Goal: Task Accomplishment & Management: Manage account settings

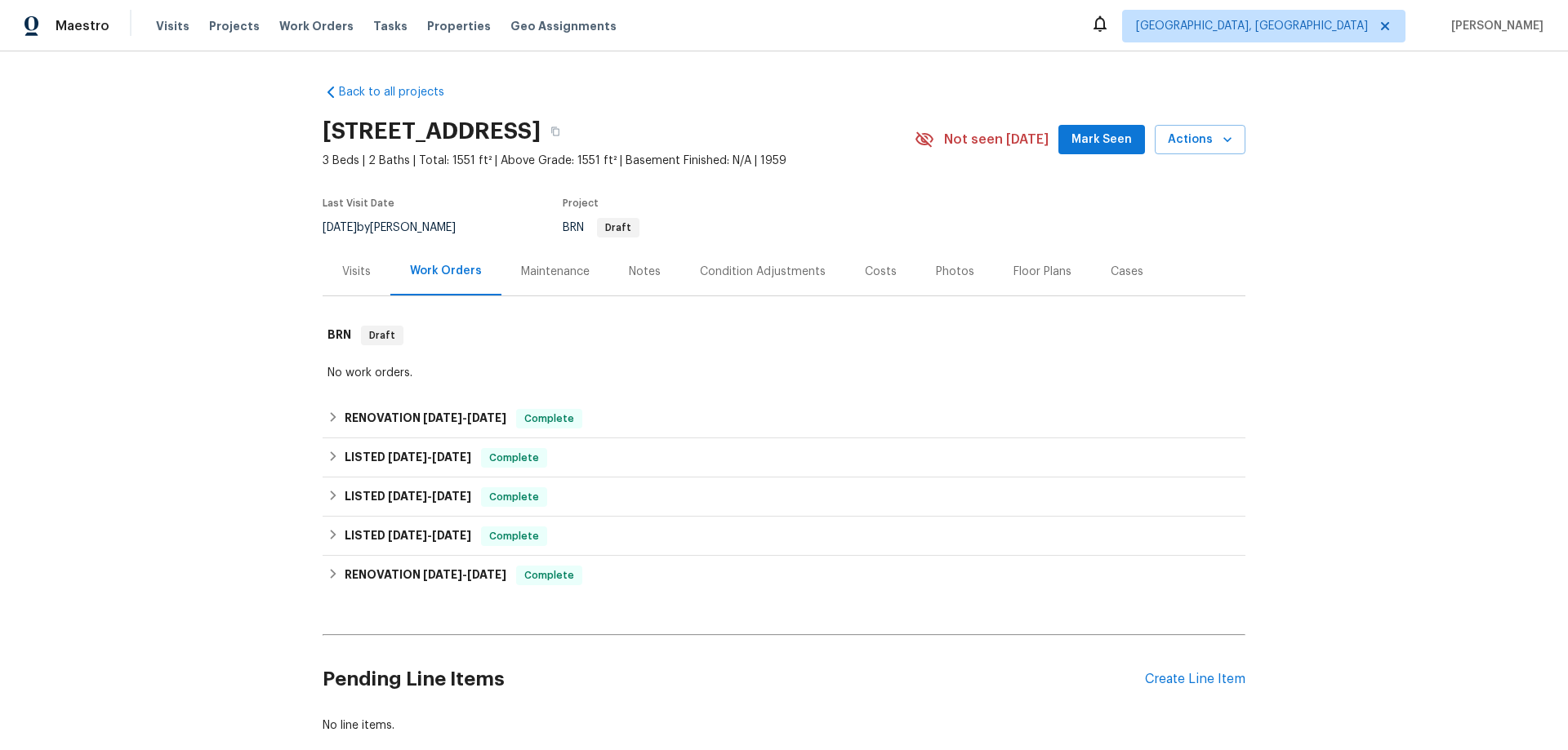
click at [542, 274] on div "Maintenance" at bounding box center [555, 271] width 69 height 17
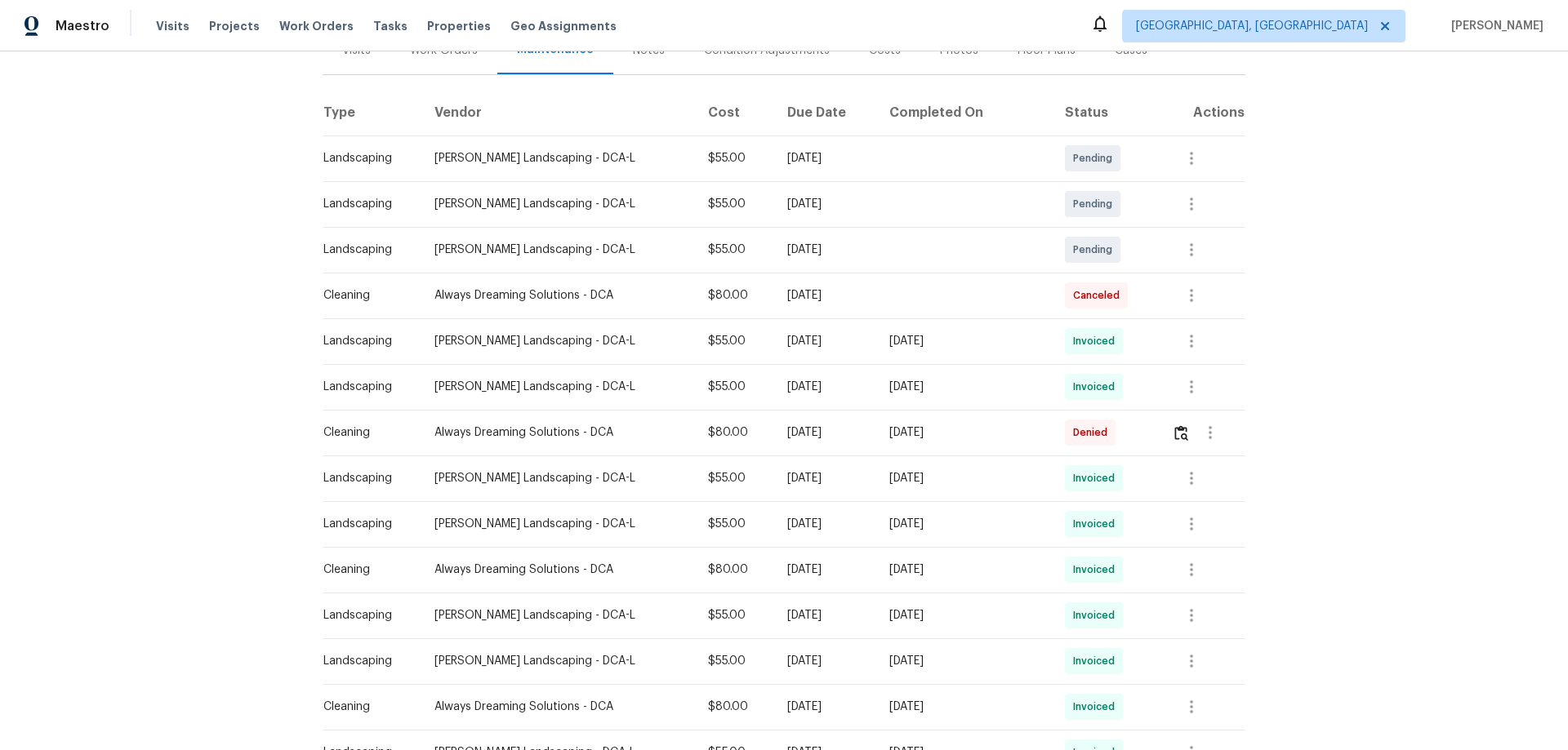
scroll to position [244, 0]
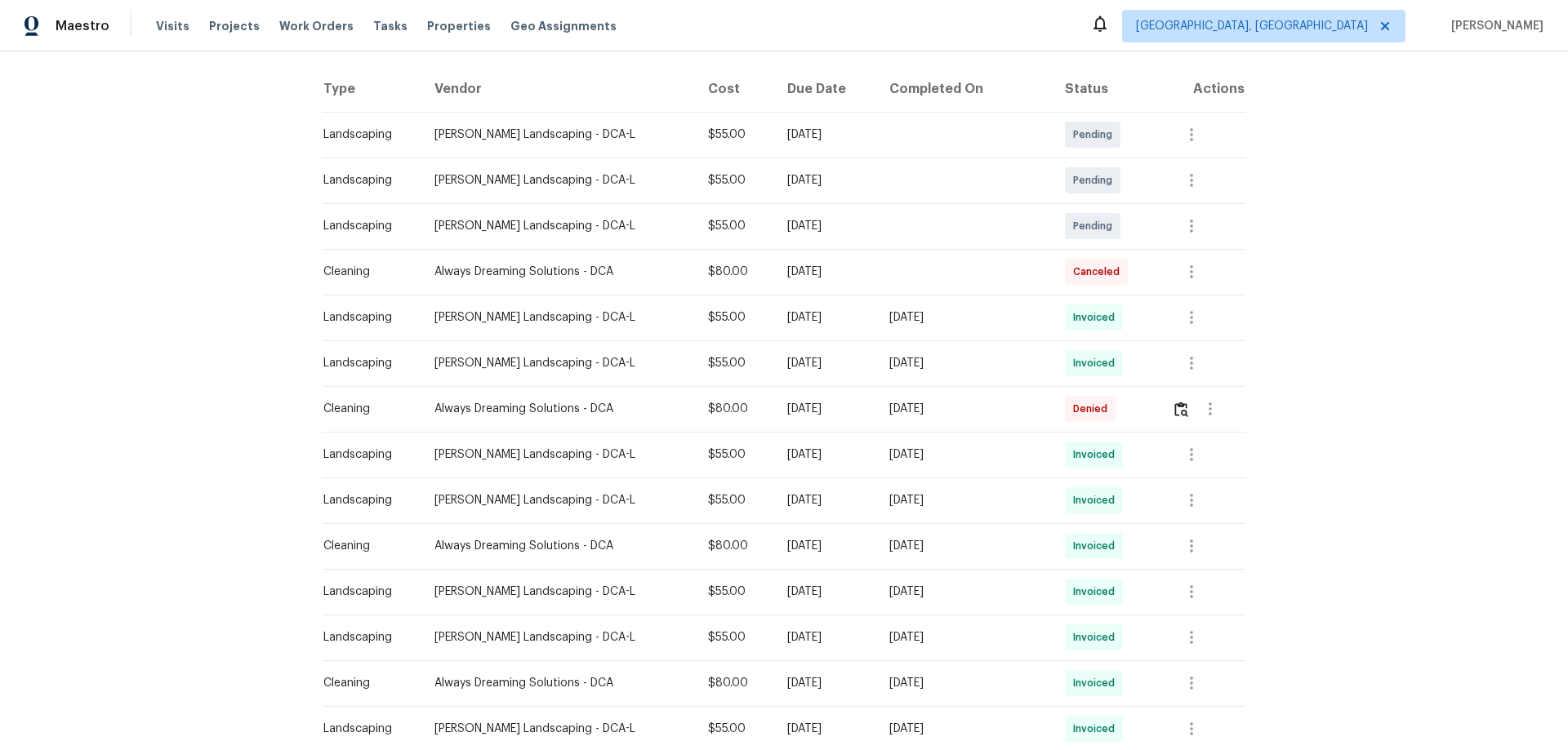
click at [1172, 394] on div at bounding box center [1208, 408] width 72 height 39
drag, startPoint x: 1164, startPoint y: 412, endPoint x: 1176, endPoint y: 420, distance: 14.4
click at [1172, 413] on div at bounding box center [1208, 408] width 72 height 39
click at [1178, 413] on img "button" at bounding box center [1181, 409] width 14 height 16
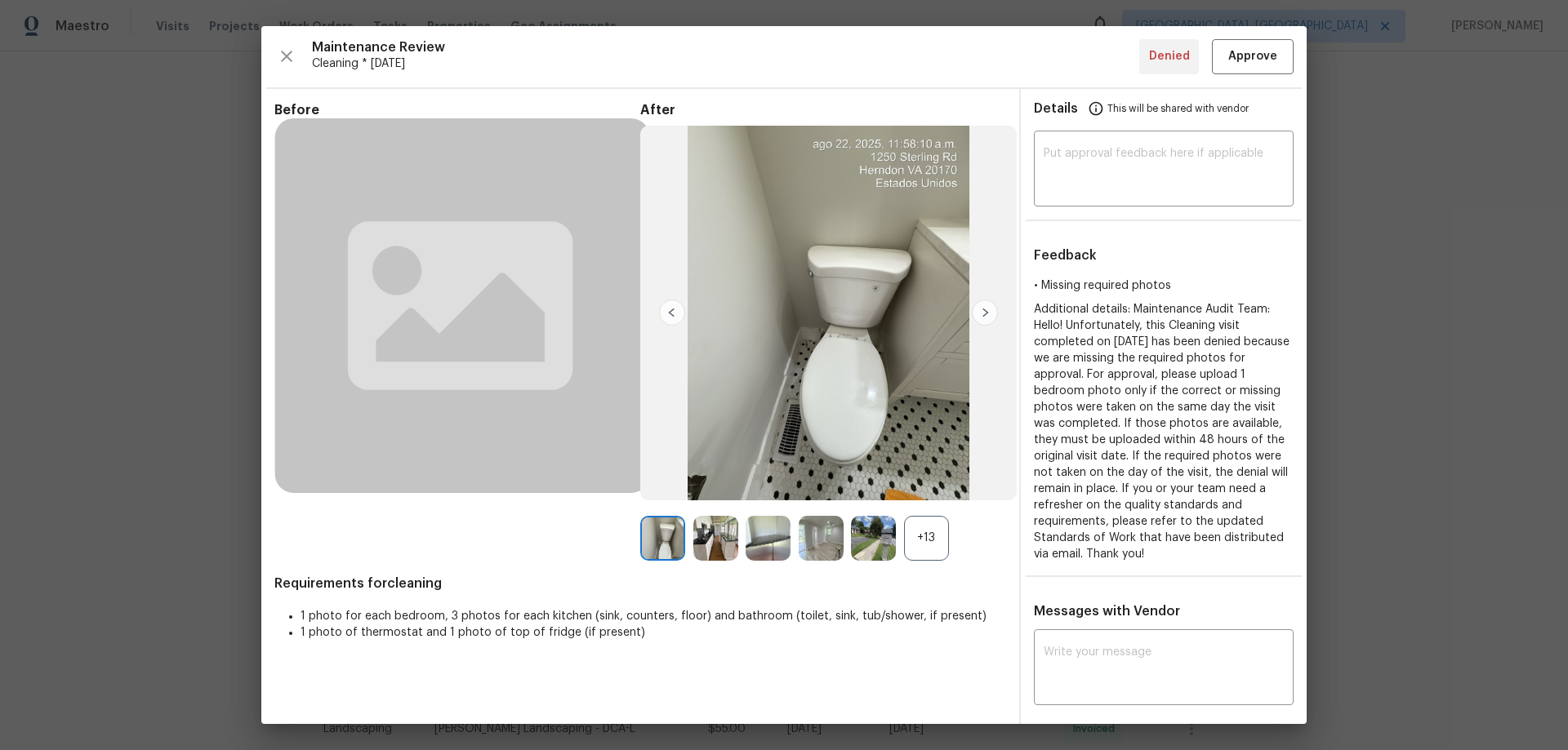
click at [929, 535] on div "+13" at bounding box center [926, 539] width 45 height 45
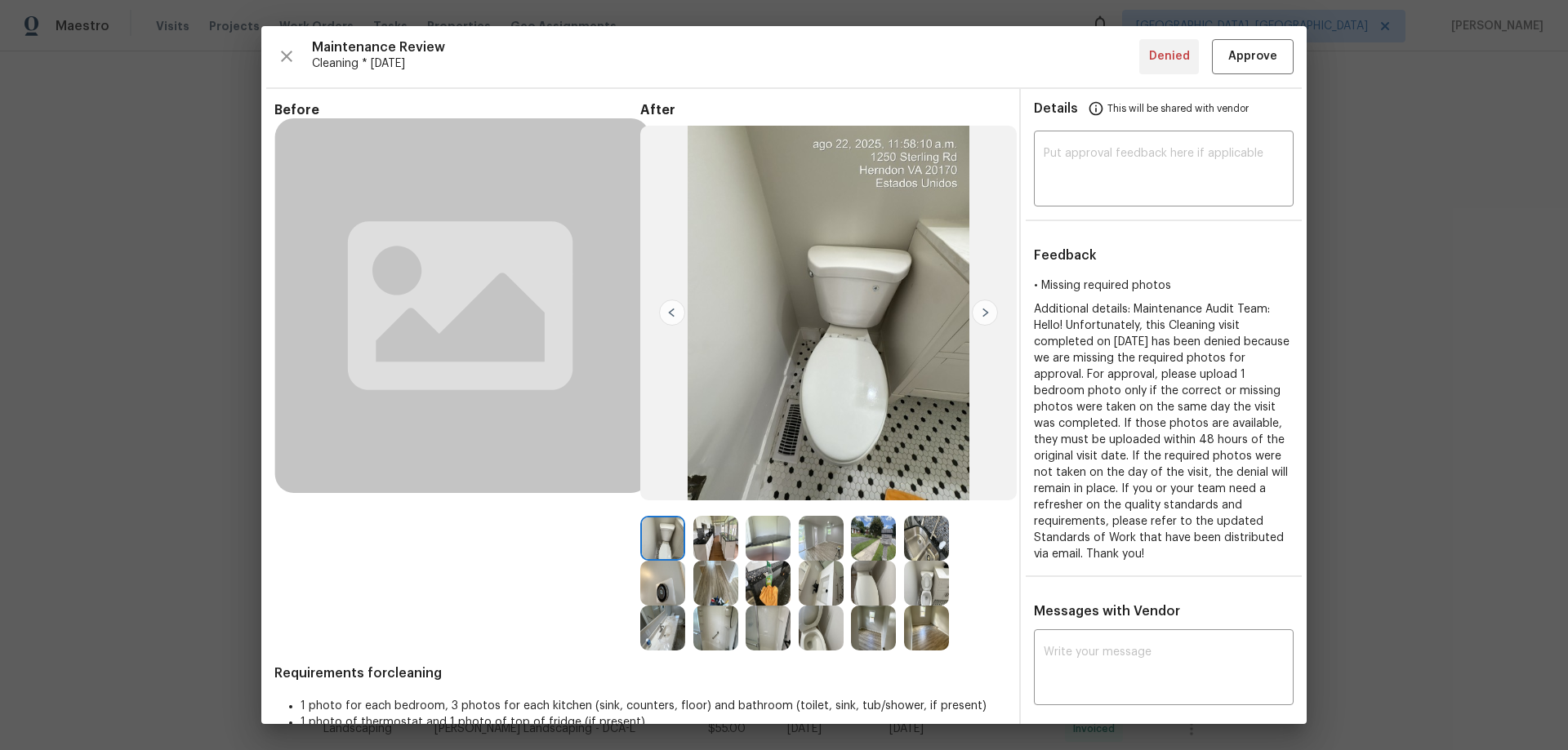
click at [922, 630] on img at bounding box center [926, 628] width 45 height 45
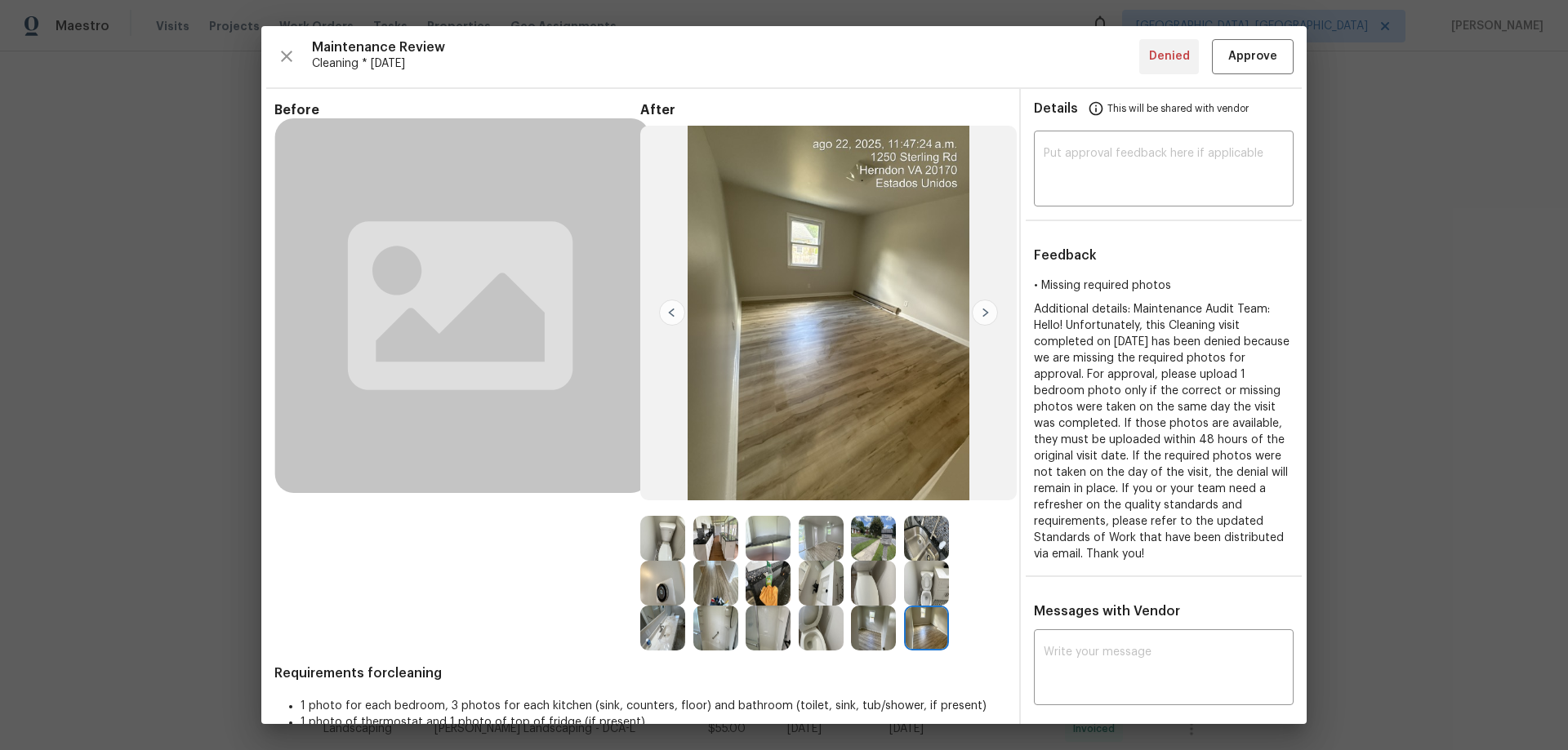
click at [668, 309] on img at bounding box center [672, 312] width 26 height 26
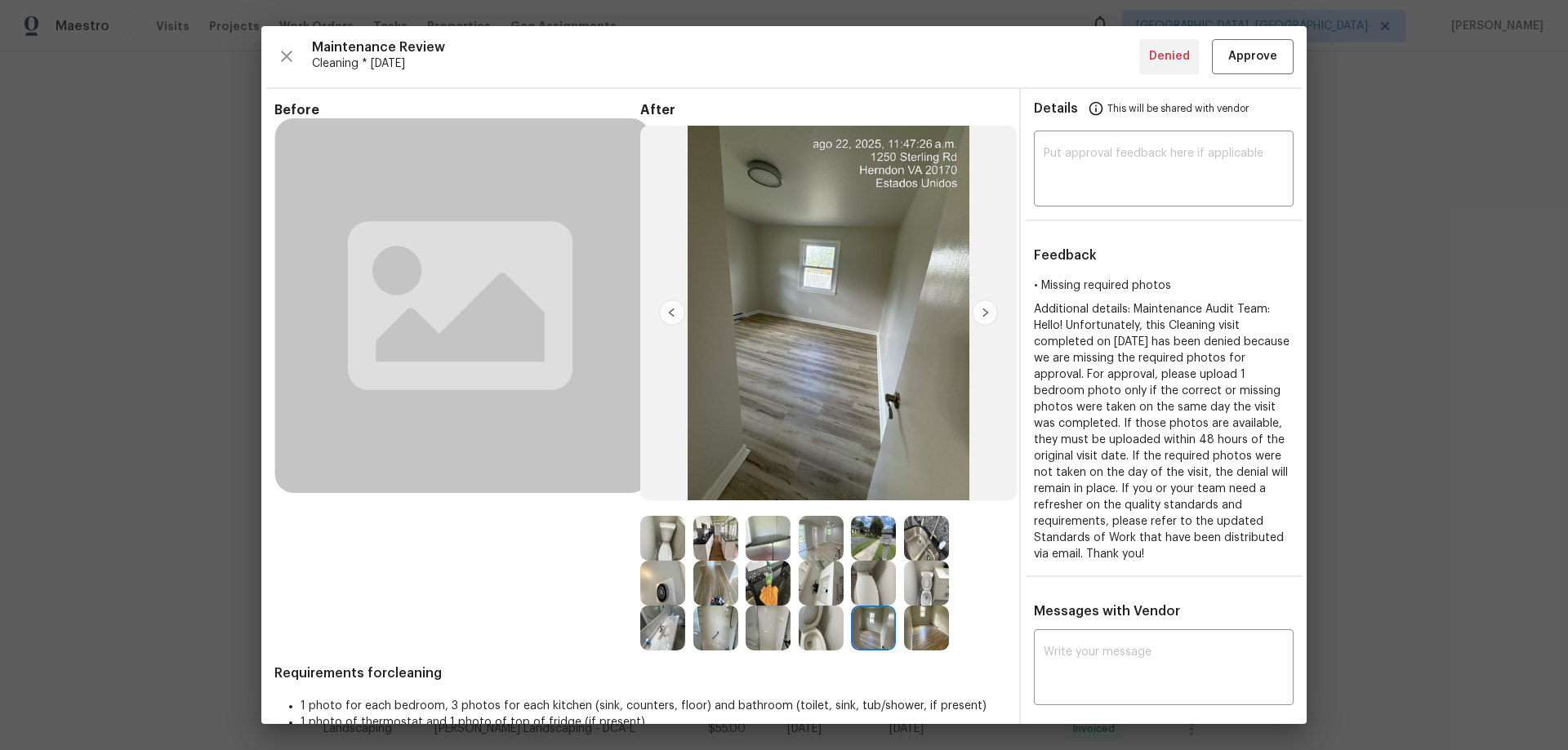
click at [670, 312] on img at bounding box center [672, 312] width 26 height 26
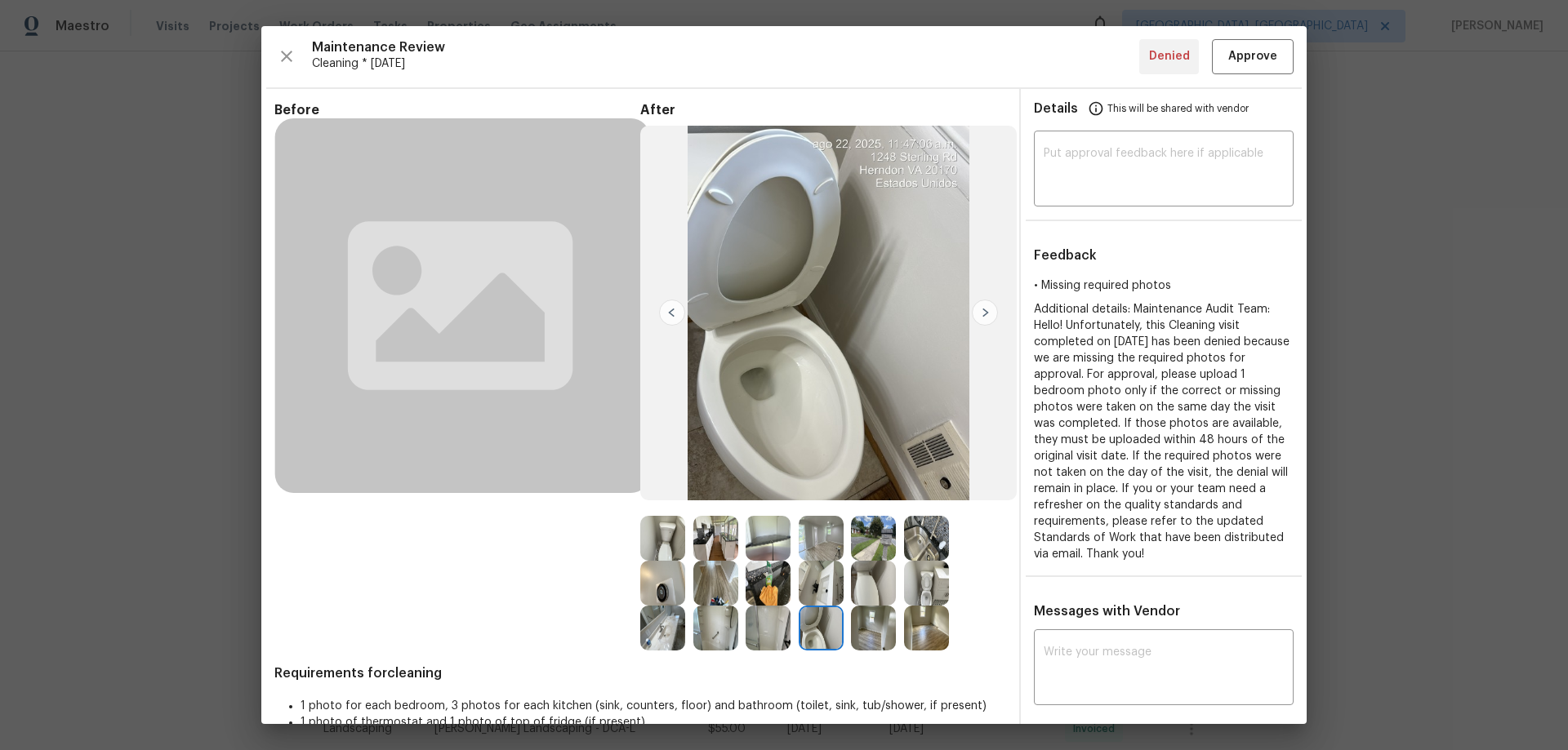
click at [670, 312] on img at bounding box center [672, 312] width 26 height 26
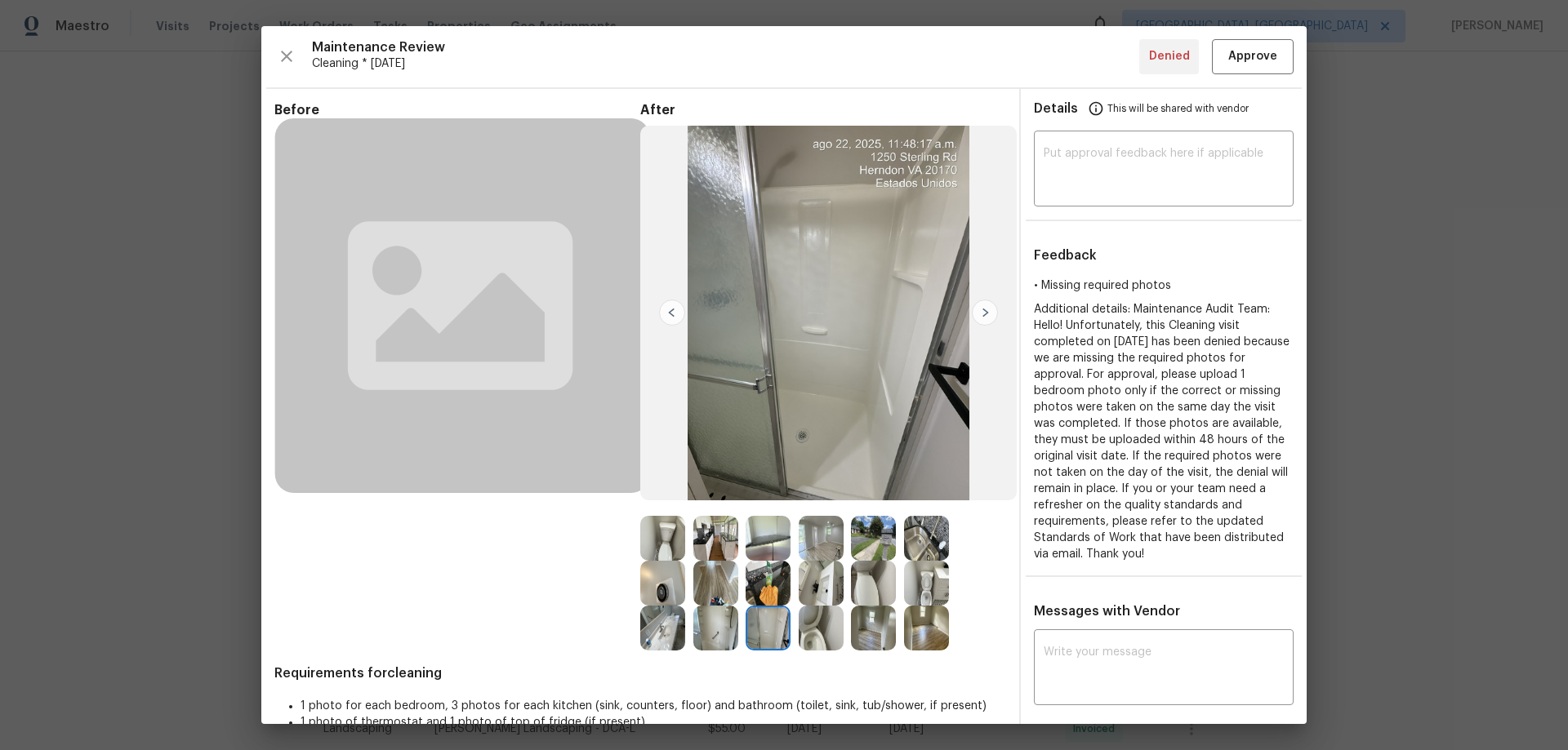
click at [670, 312] on img at bounding box center [672, 312] width 26 height 26
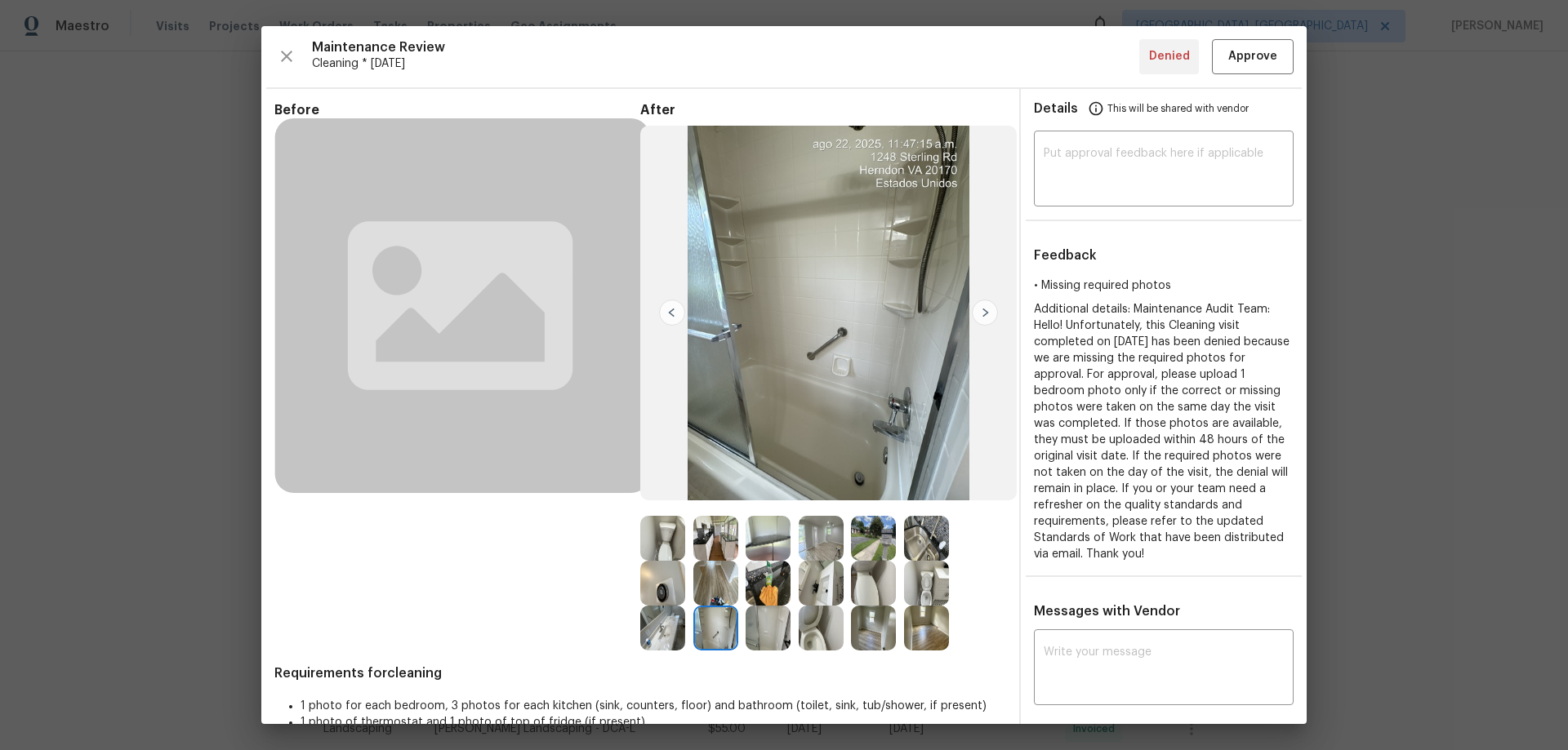
click at [670, 312] on img at bounding box center [672, 312] width 26 height 26
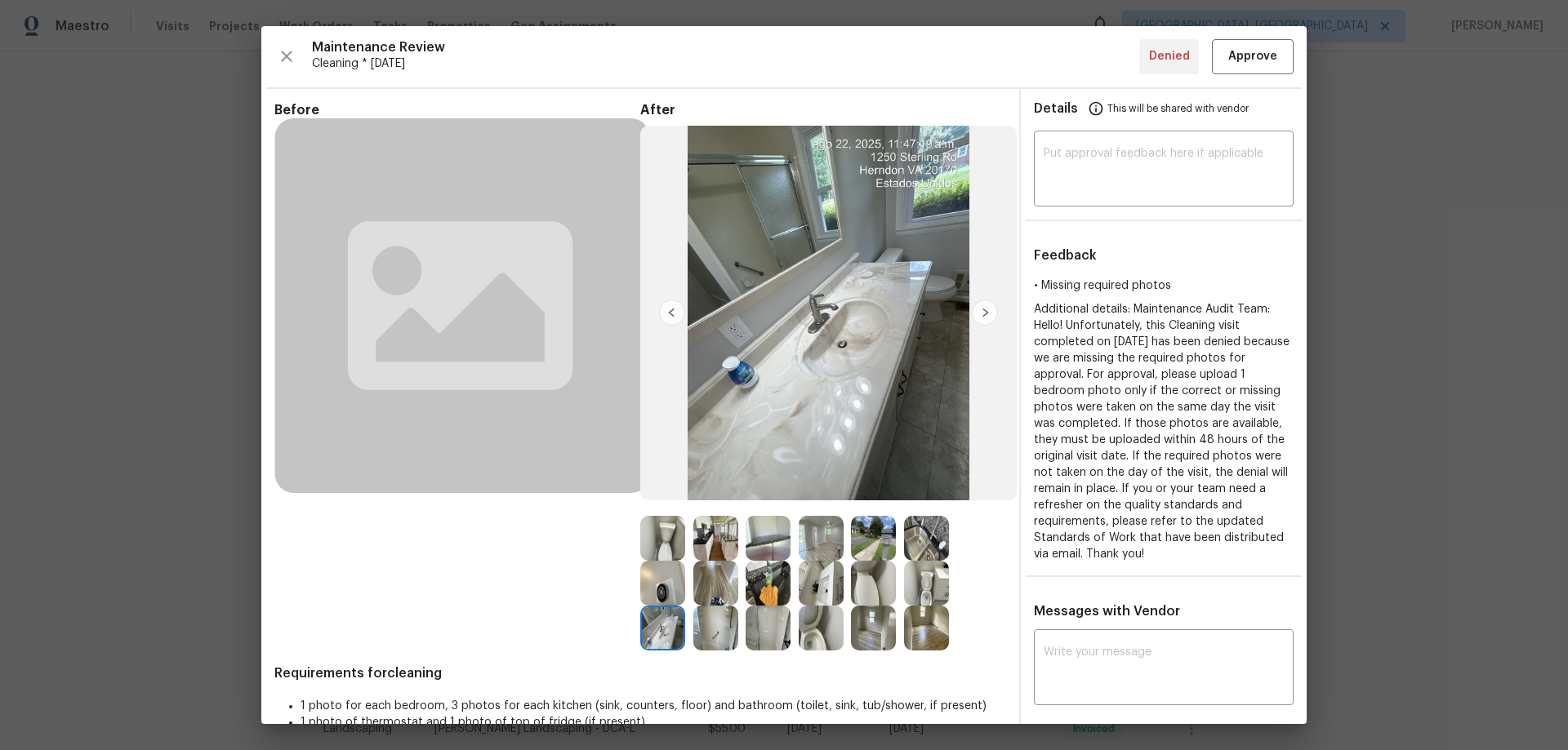
click at [670, 312] on img at bounding box center [672, 312] width 26 height 26
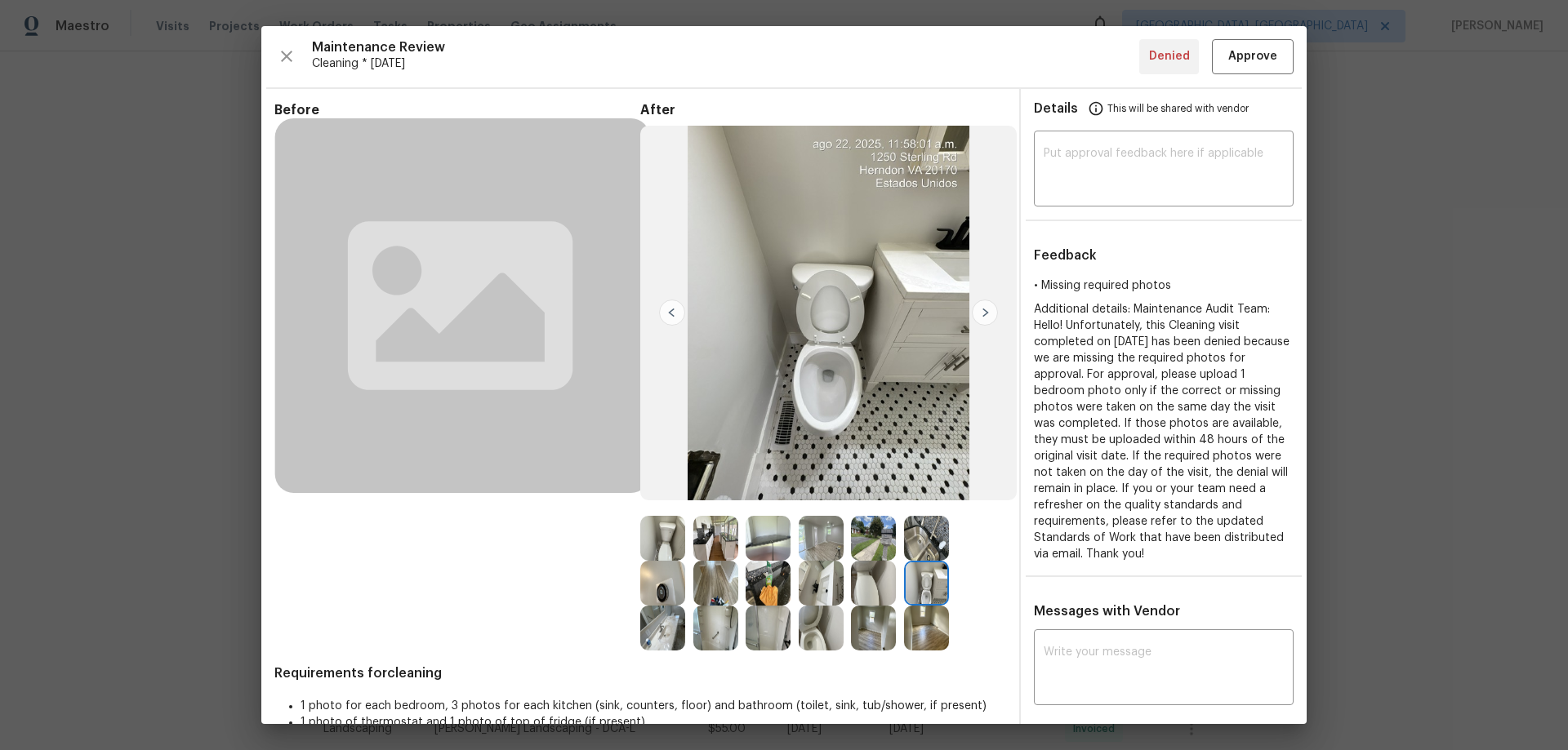
click at [670, 312] on img at bounding box center [672, 312] width 26 height 26
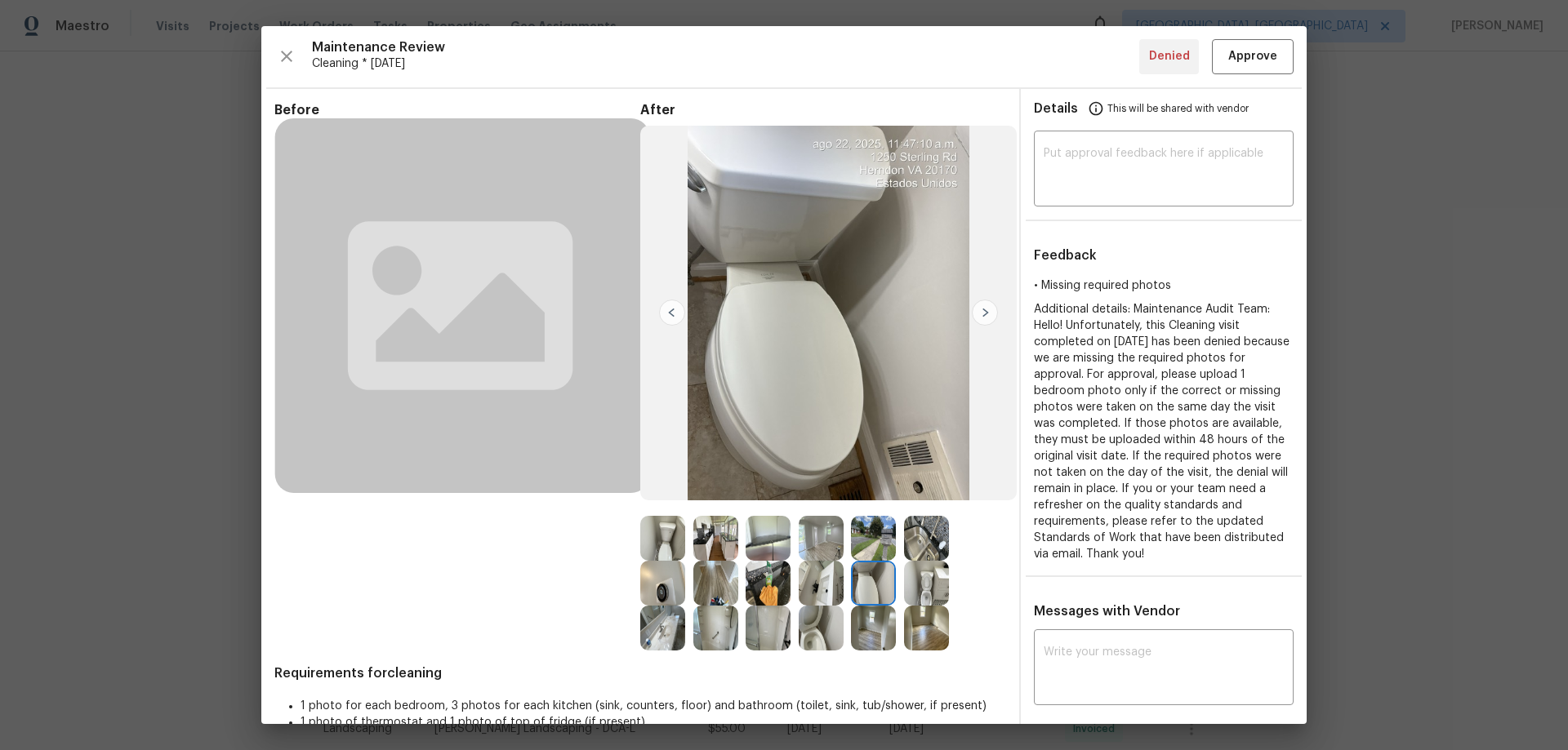
click at [670, 312] on img at bounding box center [672, 312] width 26 height 26
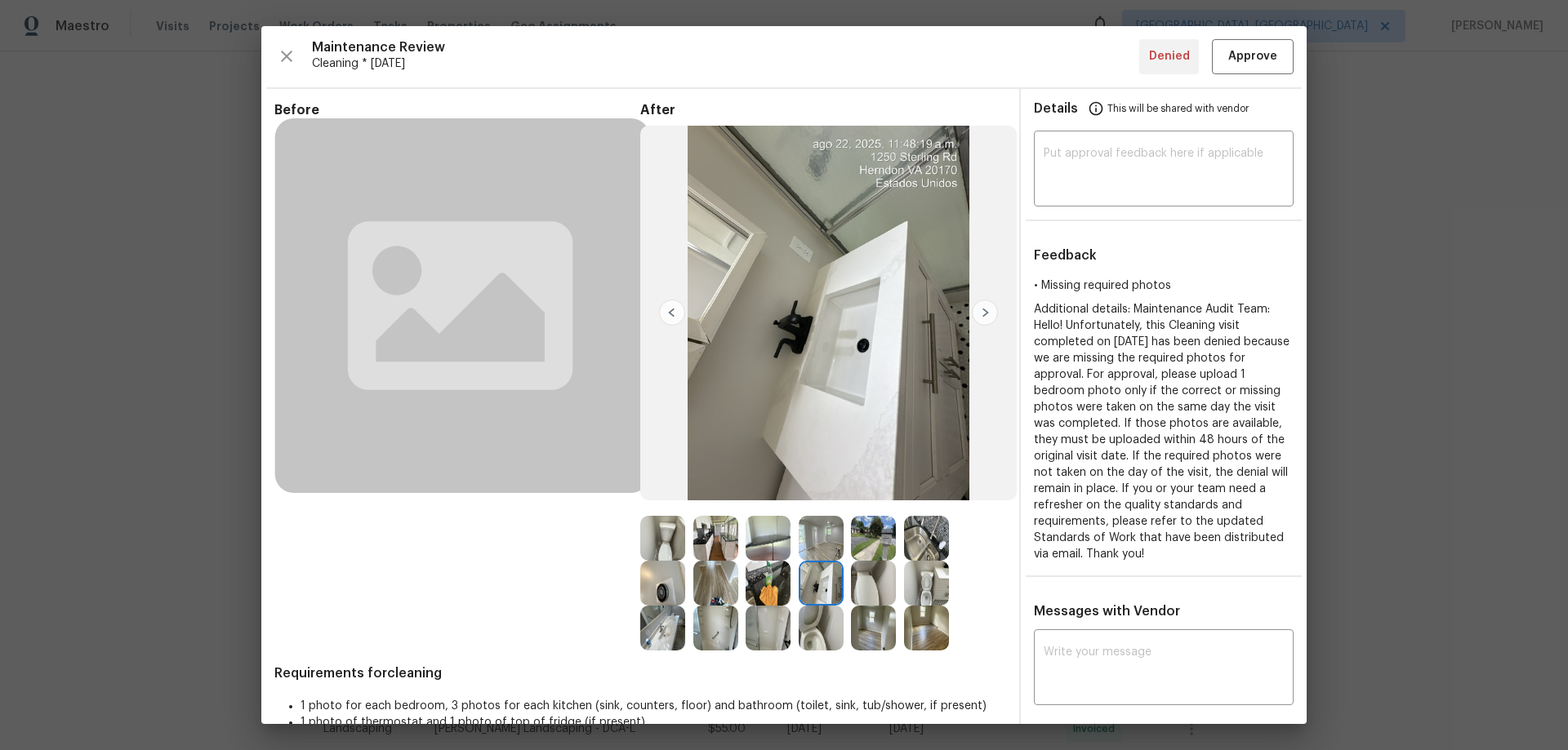
click at [670, 312] on img at bounding box center [672, 312] width 26 height 26
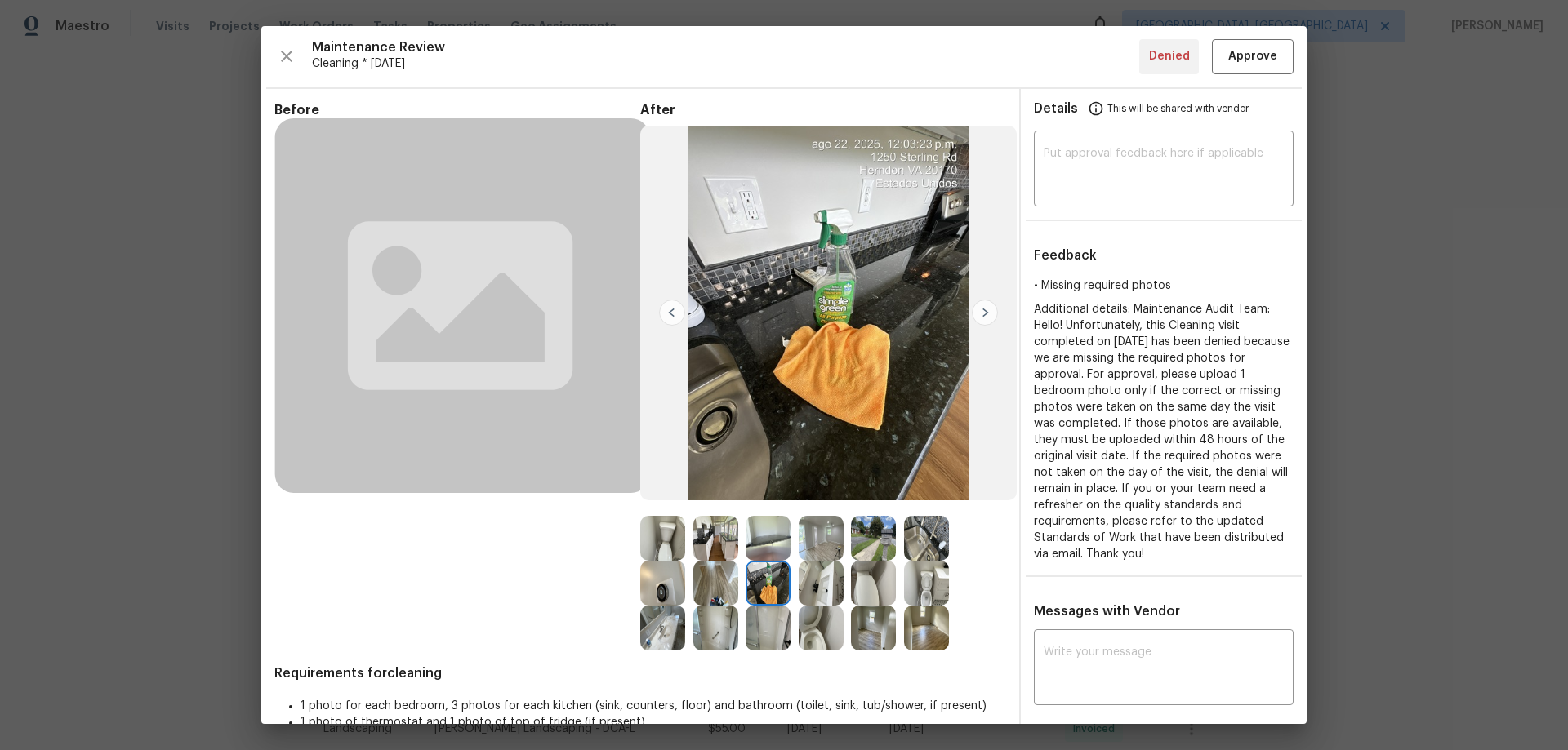
click at [670, 312] on img at bounding box center [672, 312] width 26 height 26
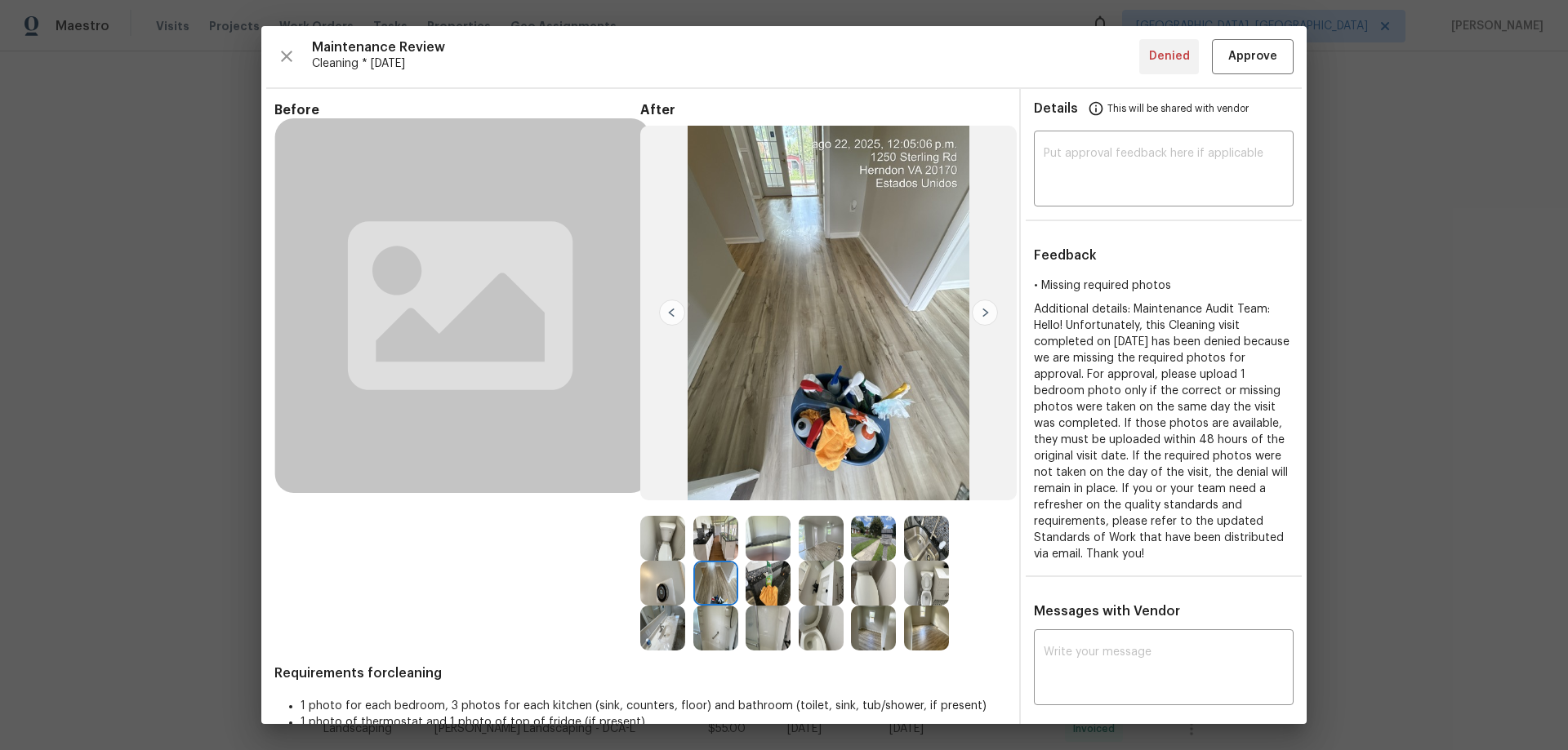
click at [670, 312] on img at bounding box center [672, 312] width 26 height 26
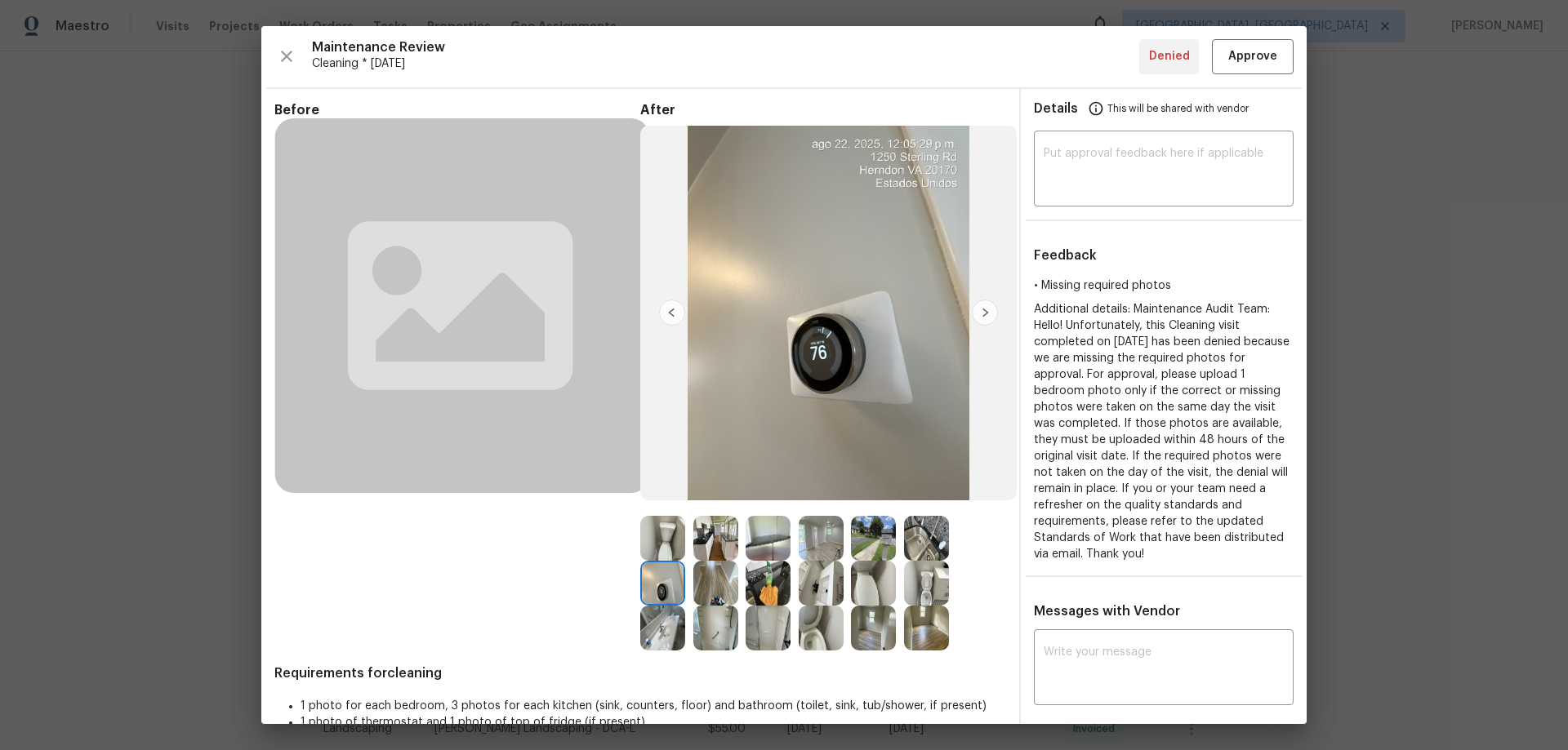
click at [670, 312] on img at bounding box center [672, 312] width 26 height 26
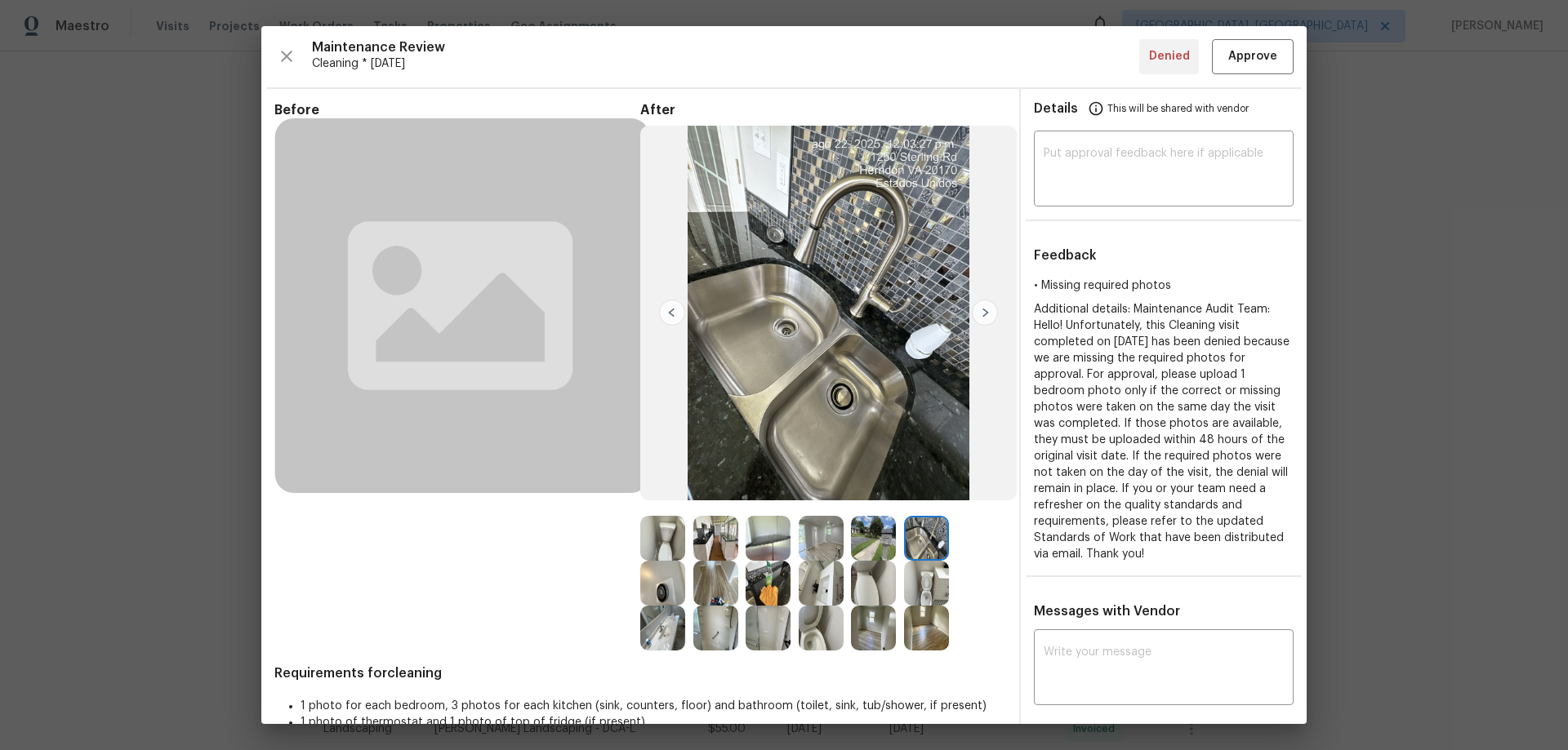
click at [670, 312] on img at bounding box center [672, 312] width 26 height 26
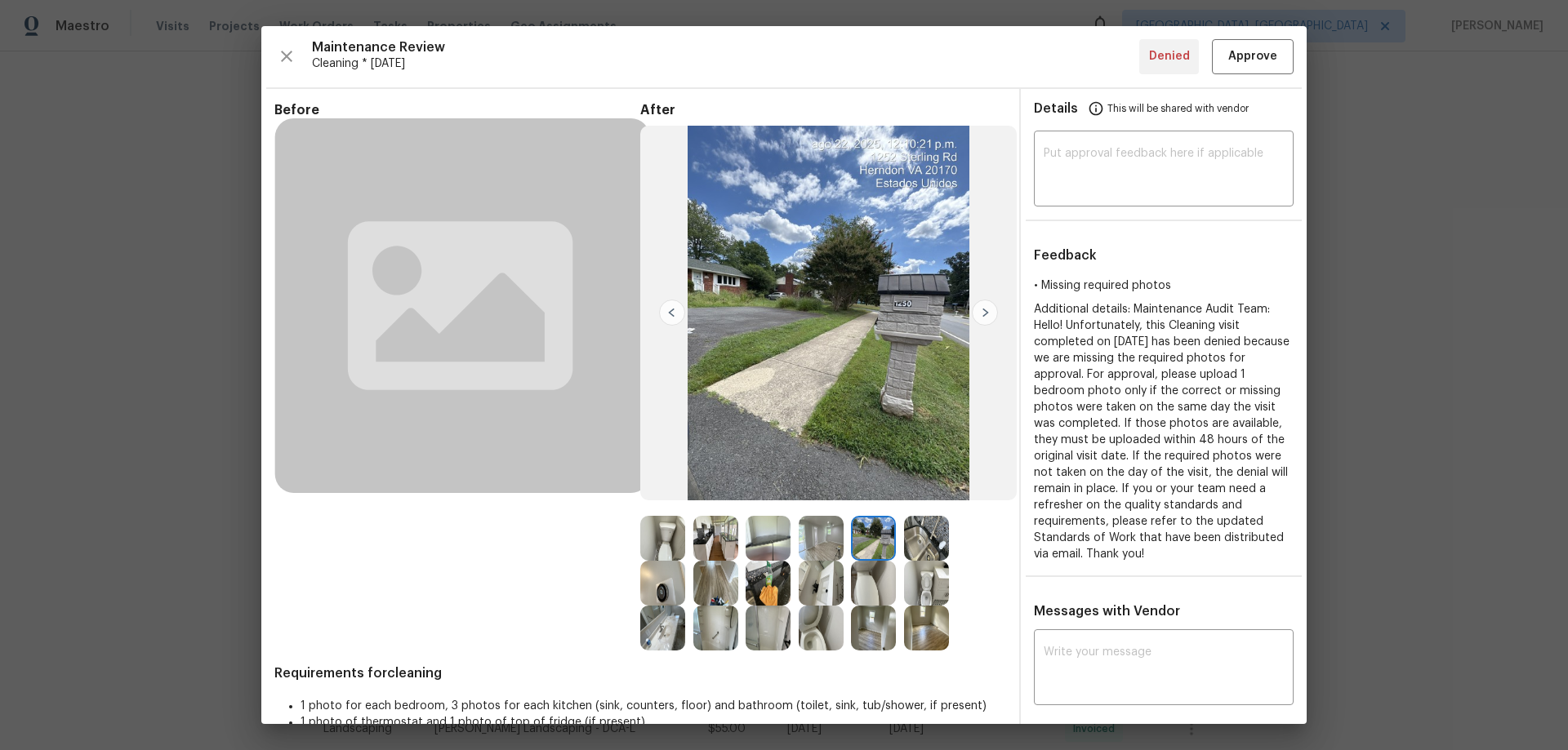
click at [670, 312] on img at bounding box center [672, 312] width 26 height 26
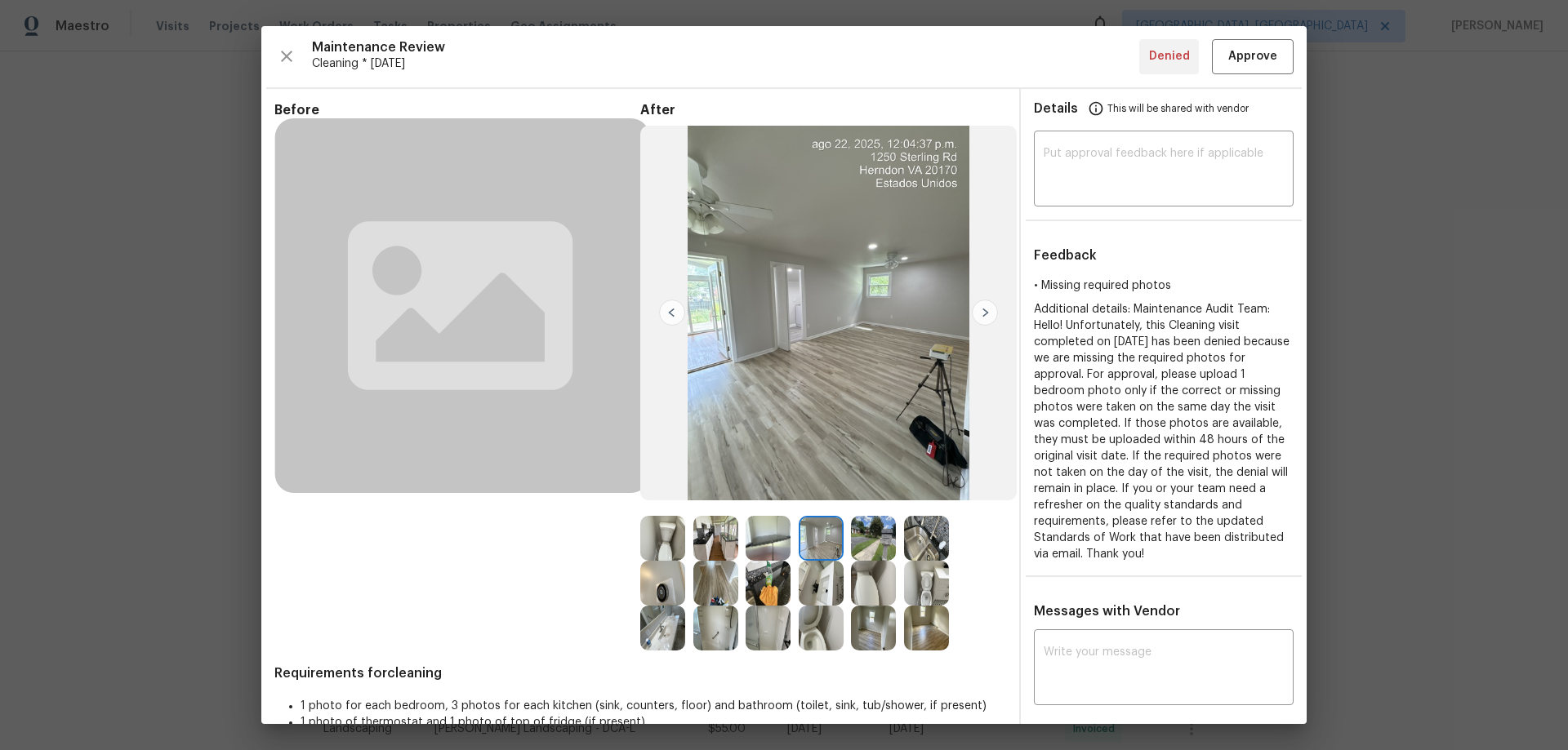
click at [670, 312] on img at bounding box center [672, 312] width 26 height 26
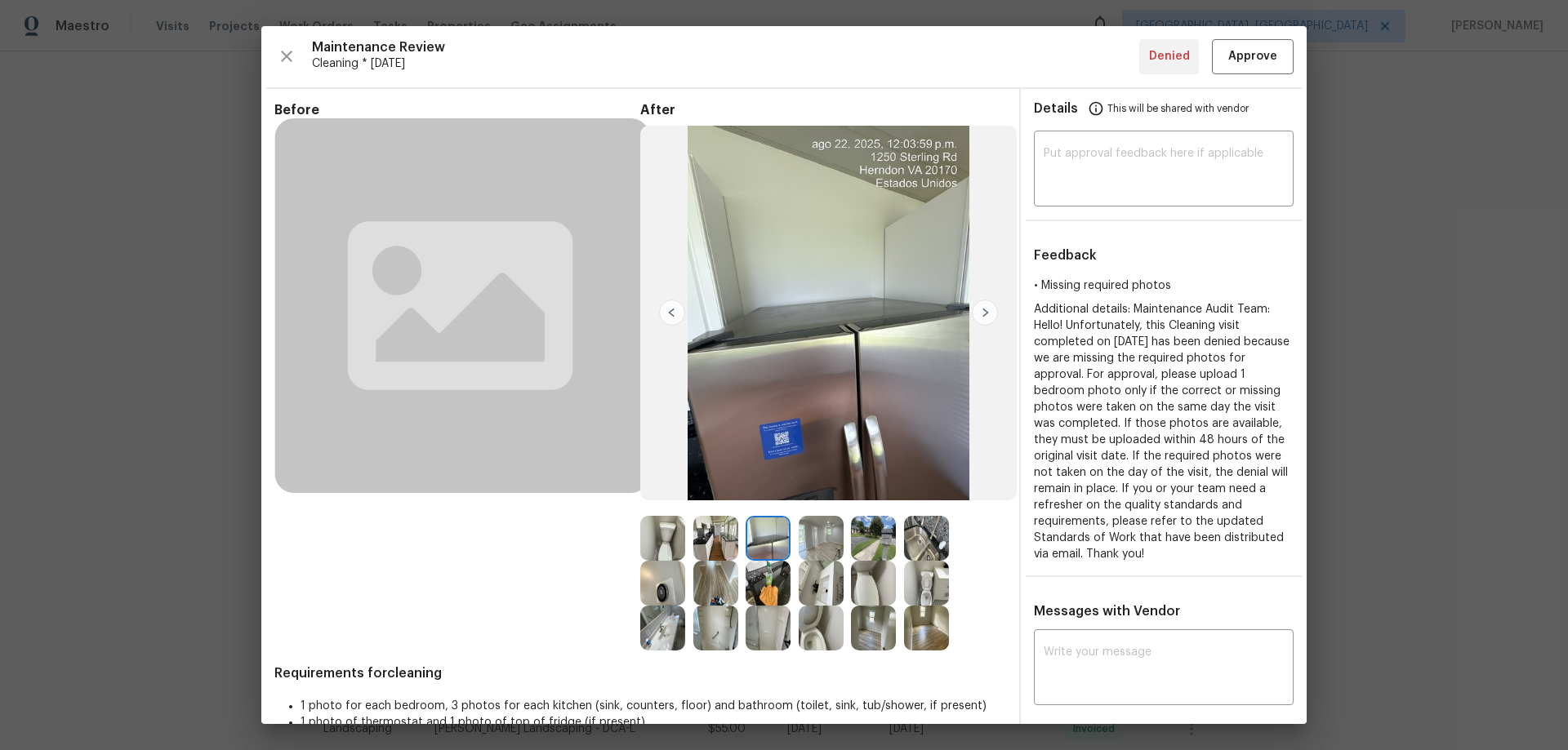
click at [881, 633] on img at bounding box center [873, 628] width 45 height 45
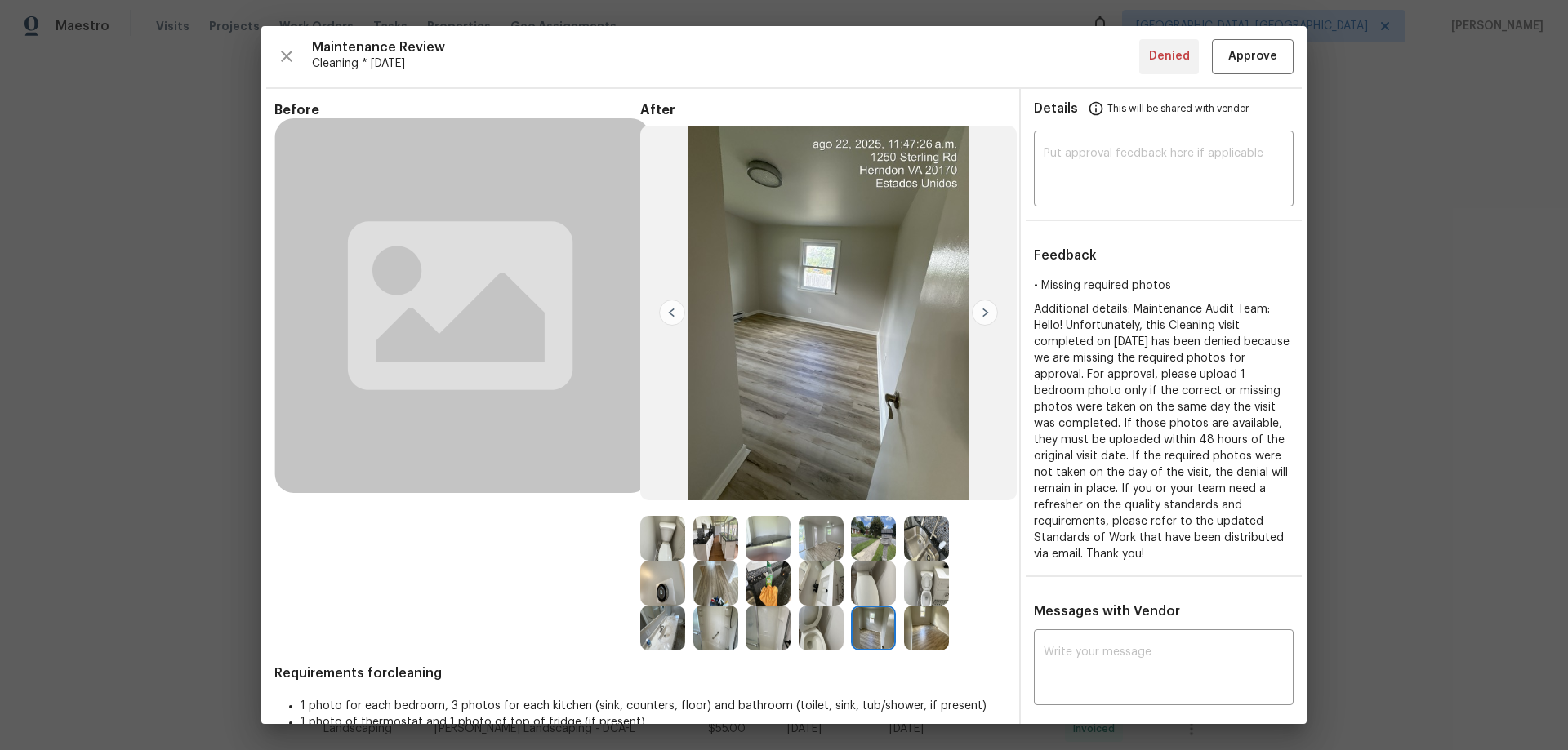
click at [914, 622] on img at bounding box center [926, 628] width 45 height 45
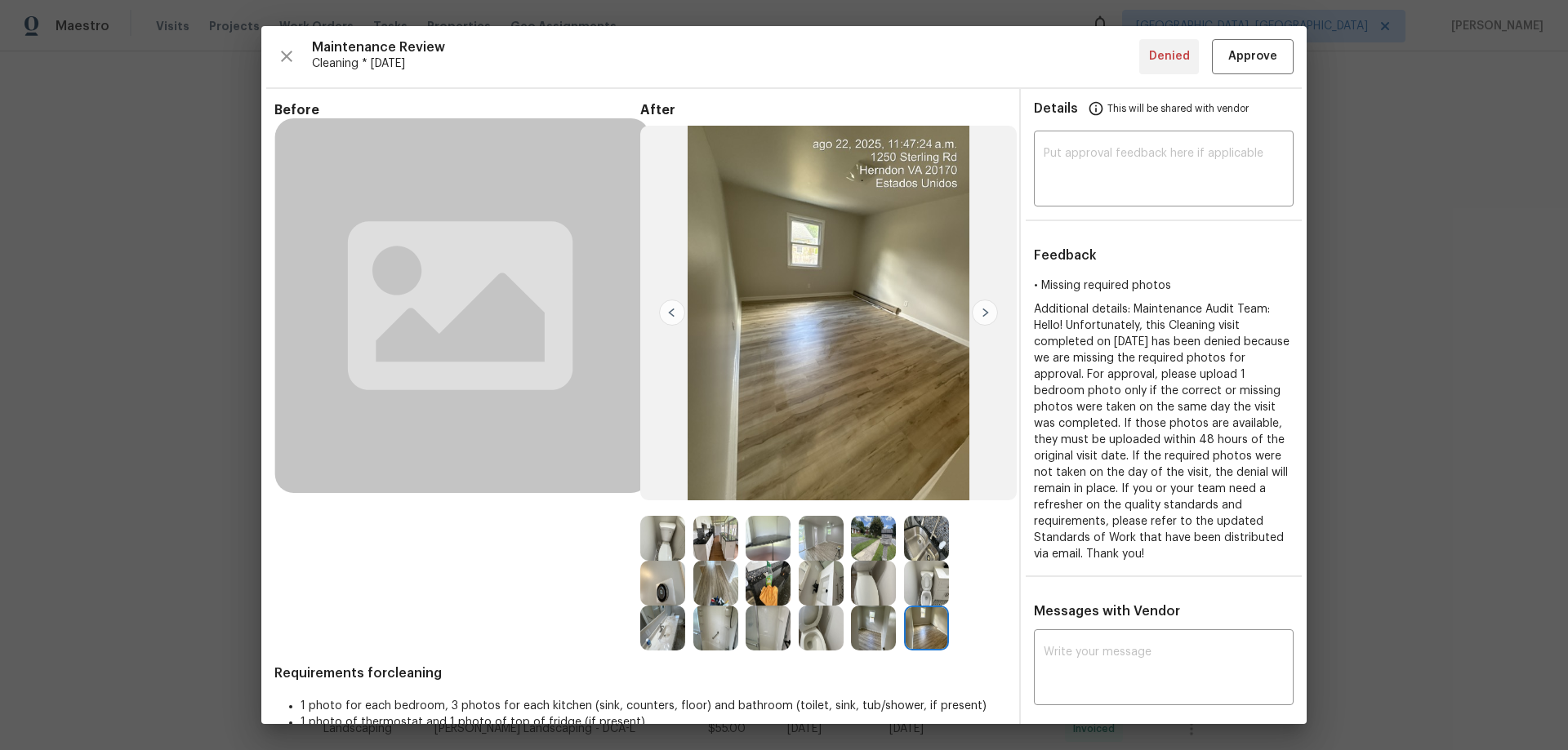
click at [705, 632] on img at bounding box center [716, 628] width 45 height 45
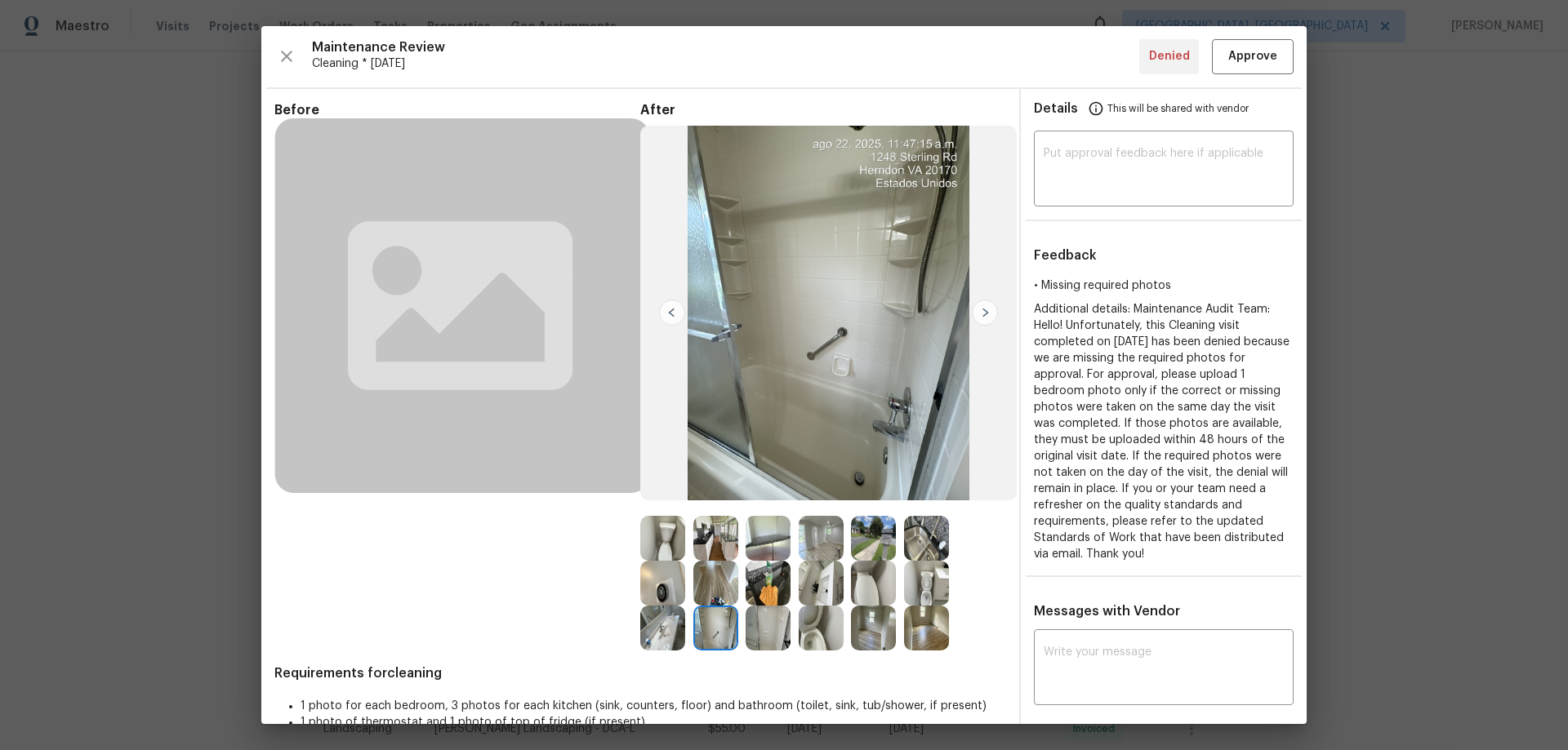
click at [838, 582] on img at bounding box center [821, 583] width 45 height 45
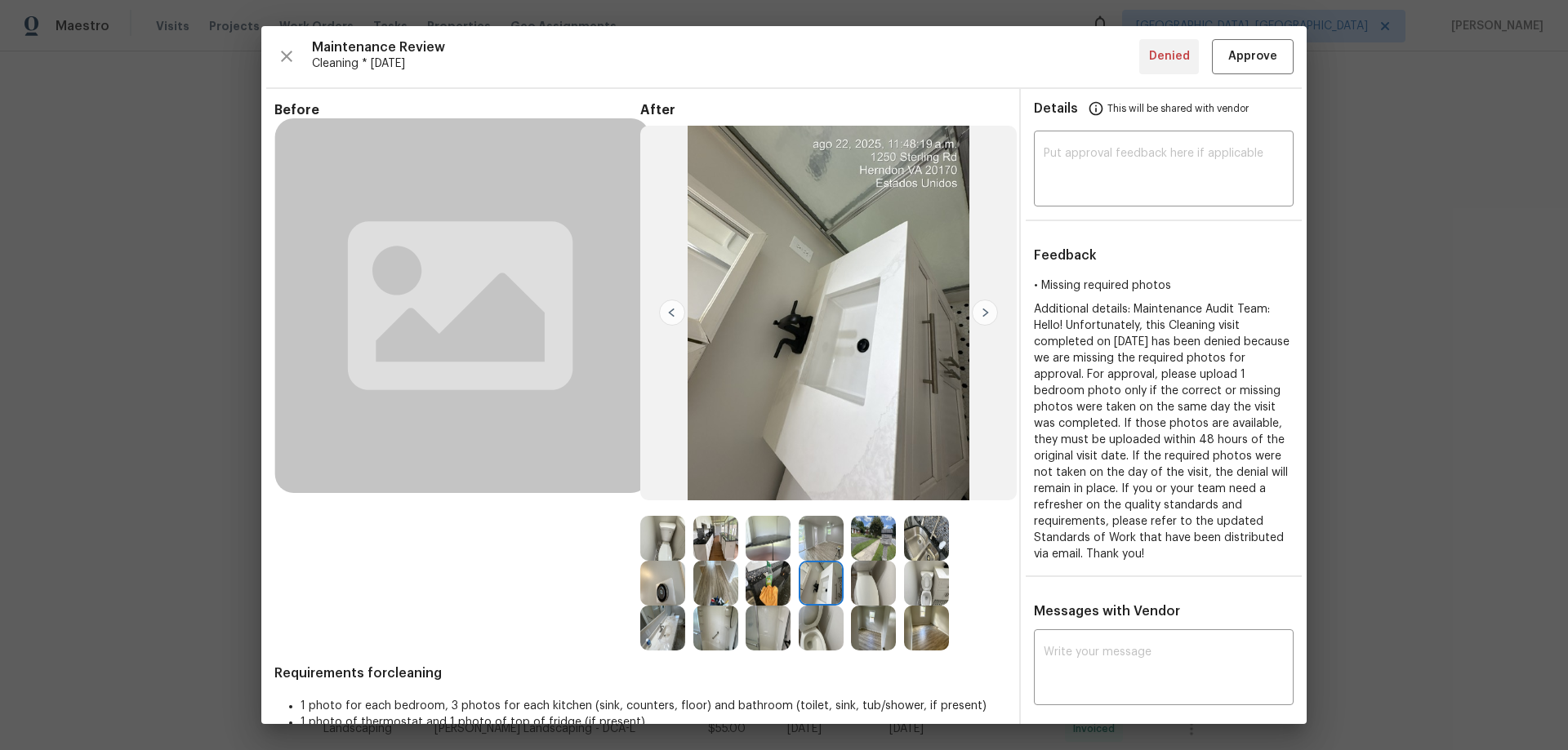
click at [755, 582] on img at bounding box center [768, 583] width 45 height 45
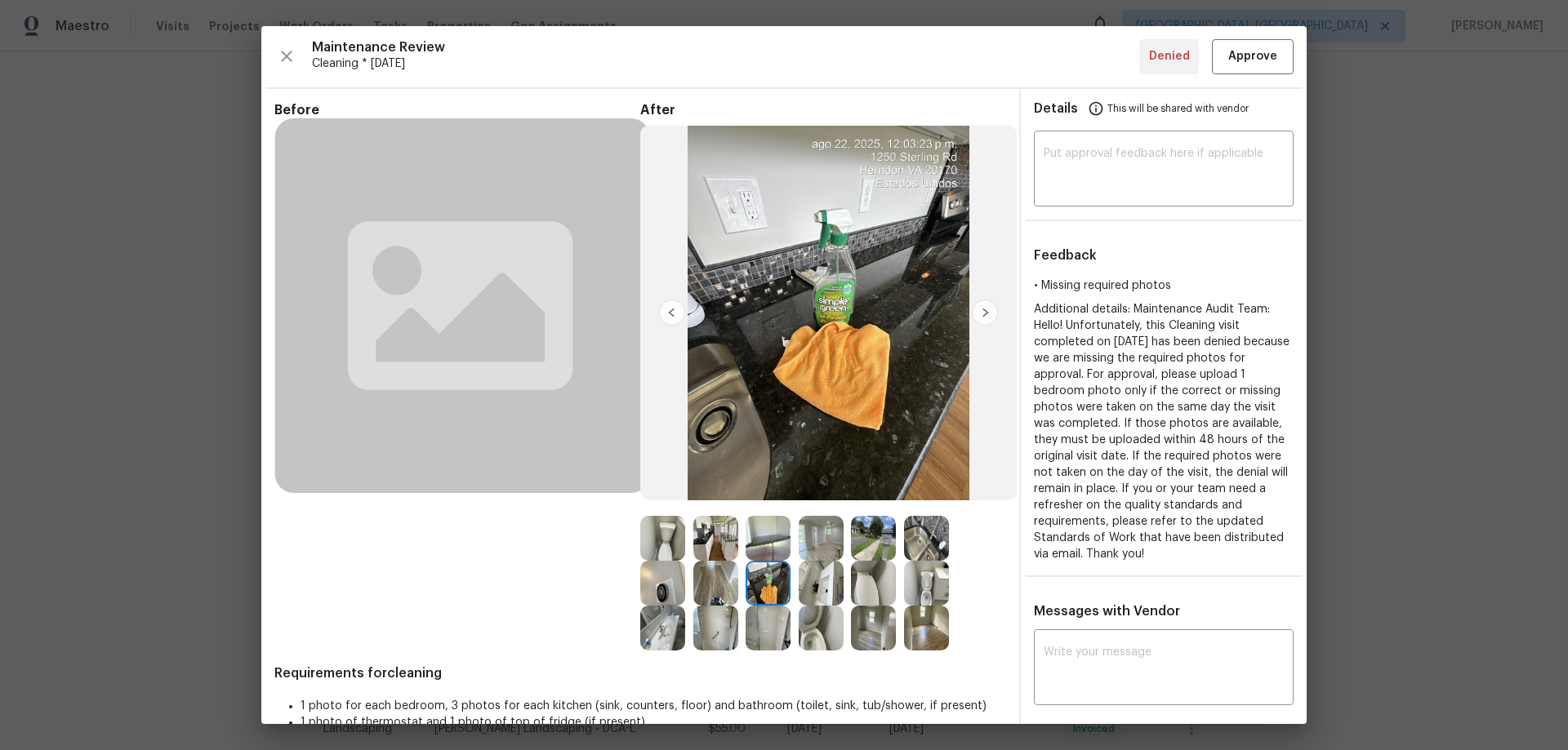
click at [710, 581] on img at bounding box center [716, 583] width 45 height 45
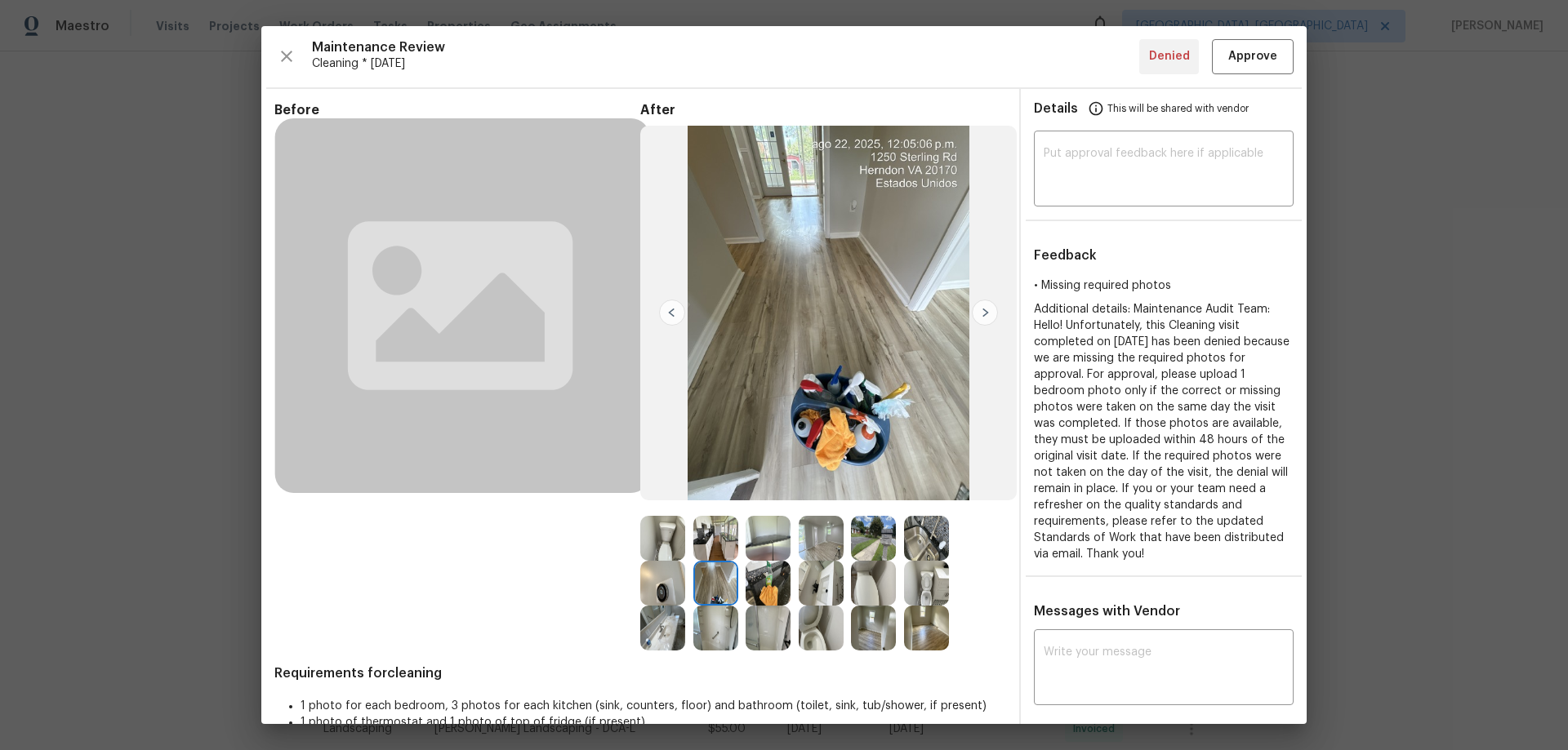
click at [813, 546] on img at bounding box center [821, 539] width 45 height 45
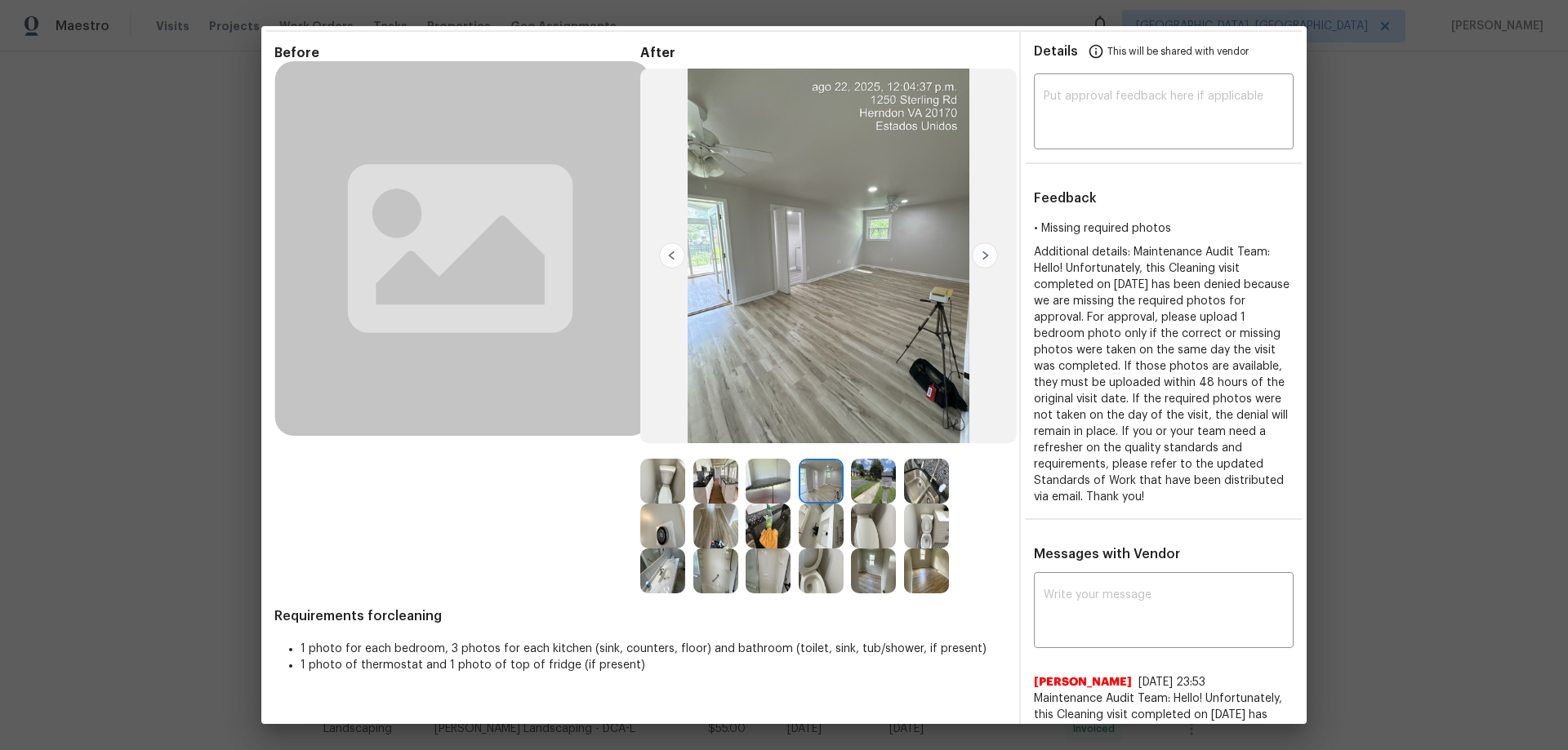
scroll to position [82, 0]
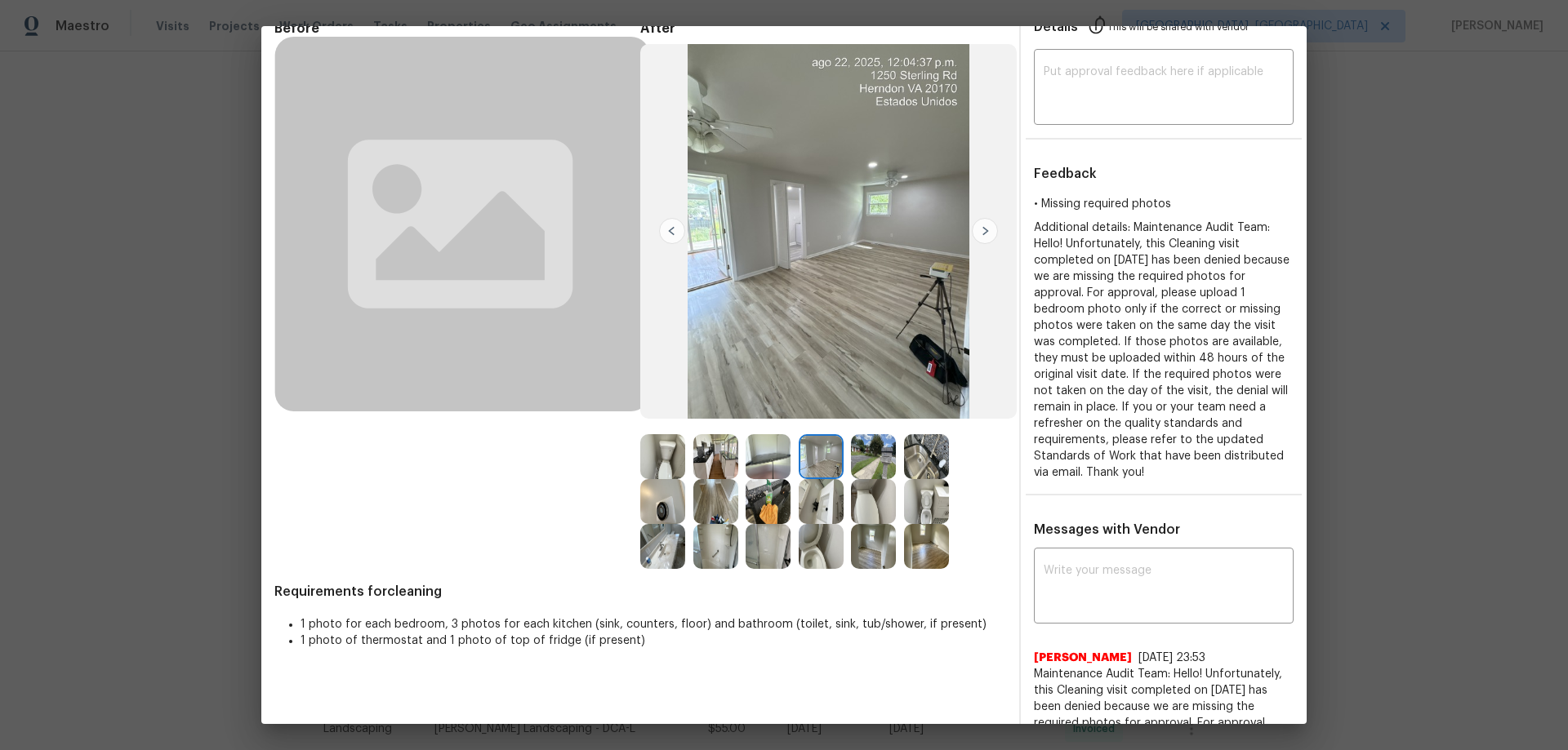
click at [917, 539] on img at bounding box center [926, 546] width 45 height 45
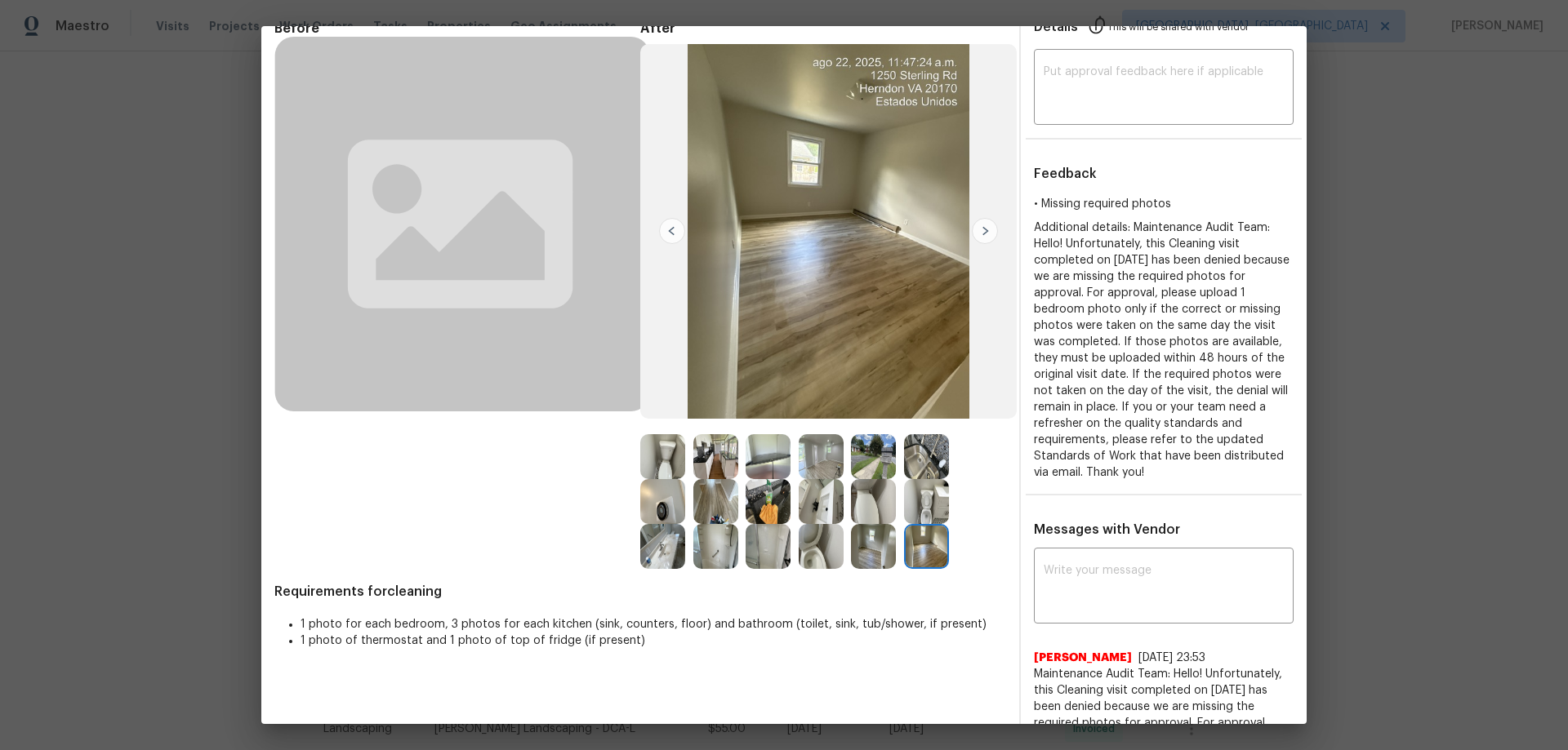
click at [858, 546] on img at bounding box center [873, 546] width 45 height 45
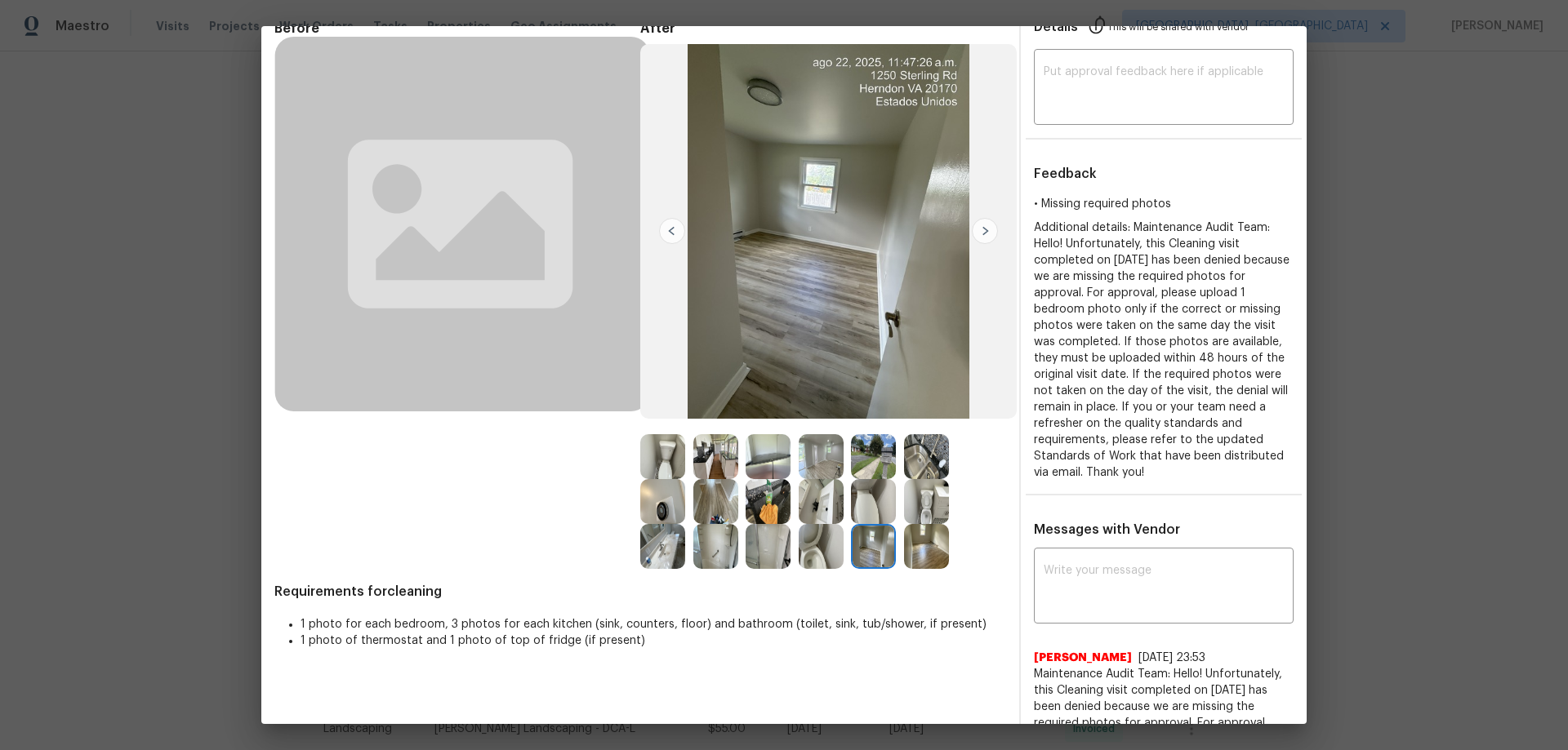
click at [914, 494] on img at bounding box center [926, 502] width 45 height 45
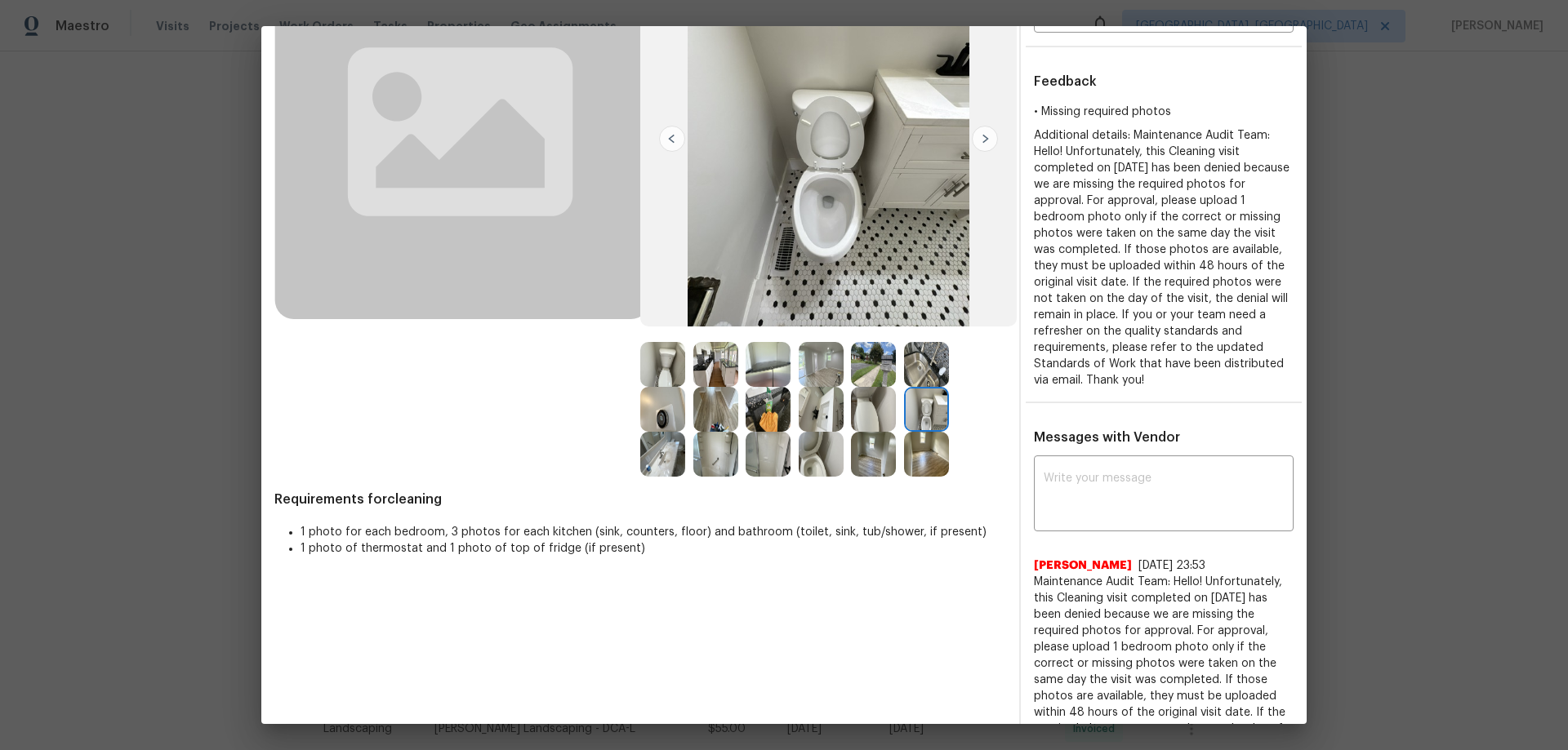
scroll to position [408, 0]
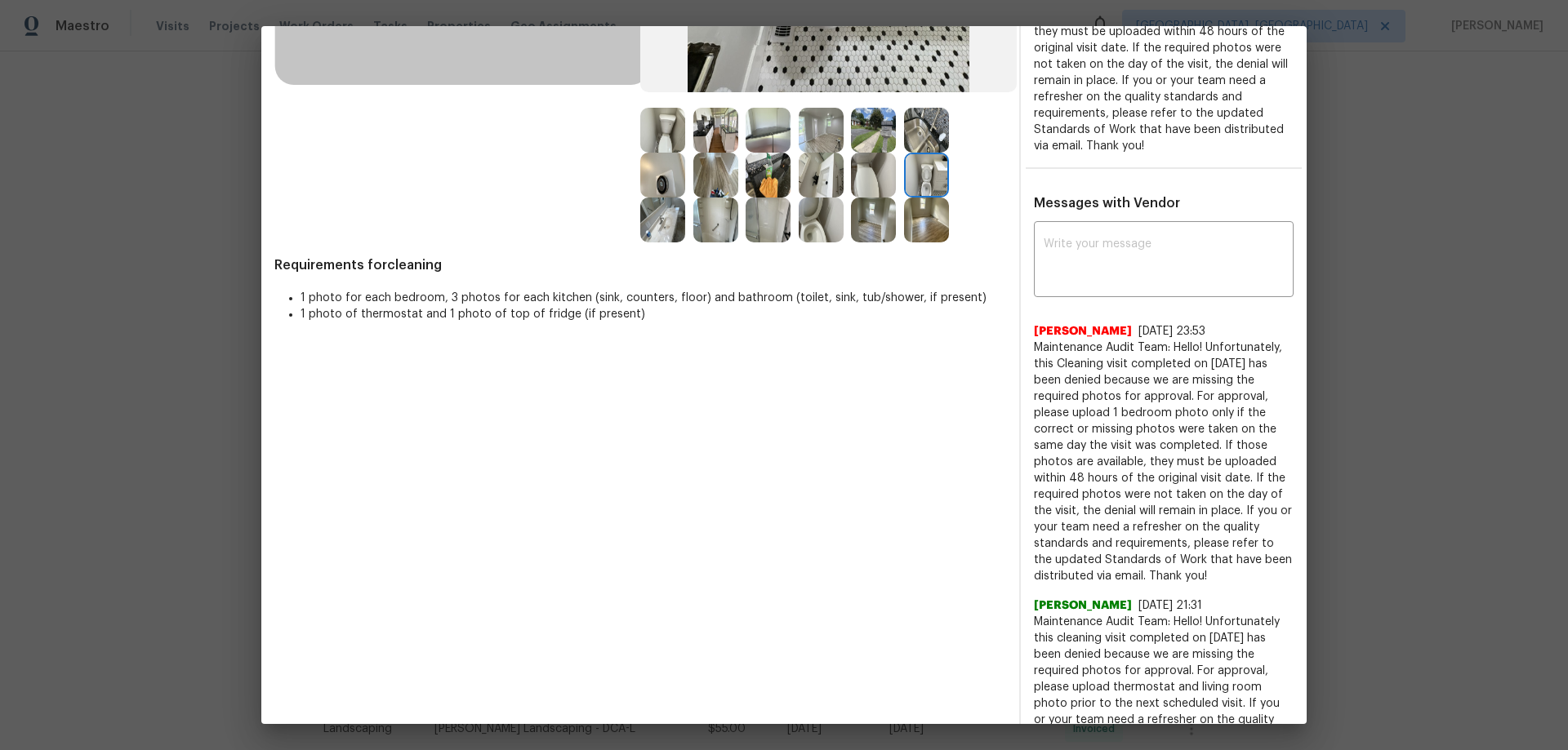
drag, startPoint x: 1024, startPoint y: 345, endPoint x: 1206, endPoint y: 437, distance: 203.9
click at [1206, 567] on div "x ​ Saravanan Thiagarajan 9/5/25, 23:53 Maintenance Audit Team: Hello! Unfortun…" at bounding box center [1163, 699] width 286 height 947
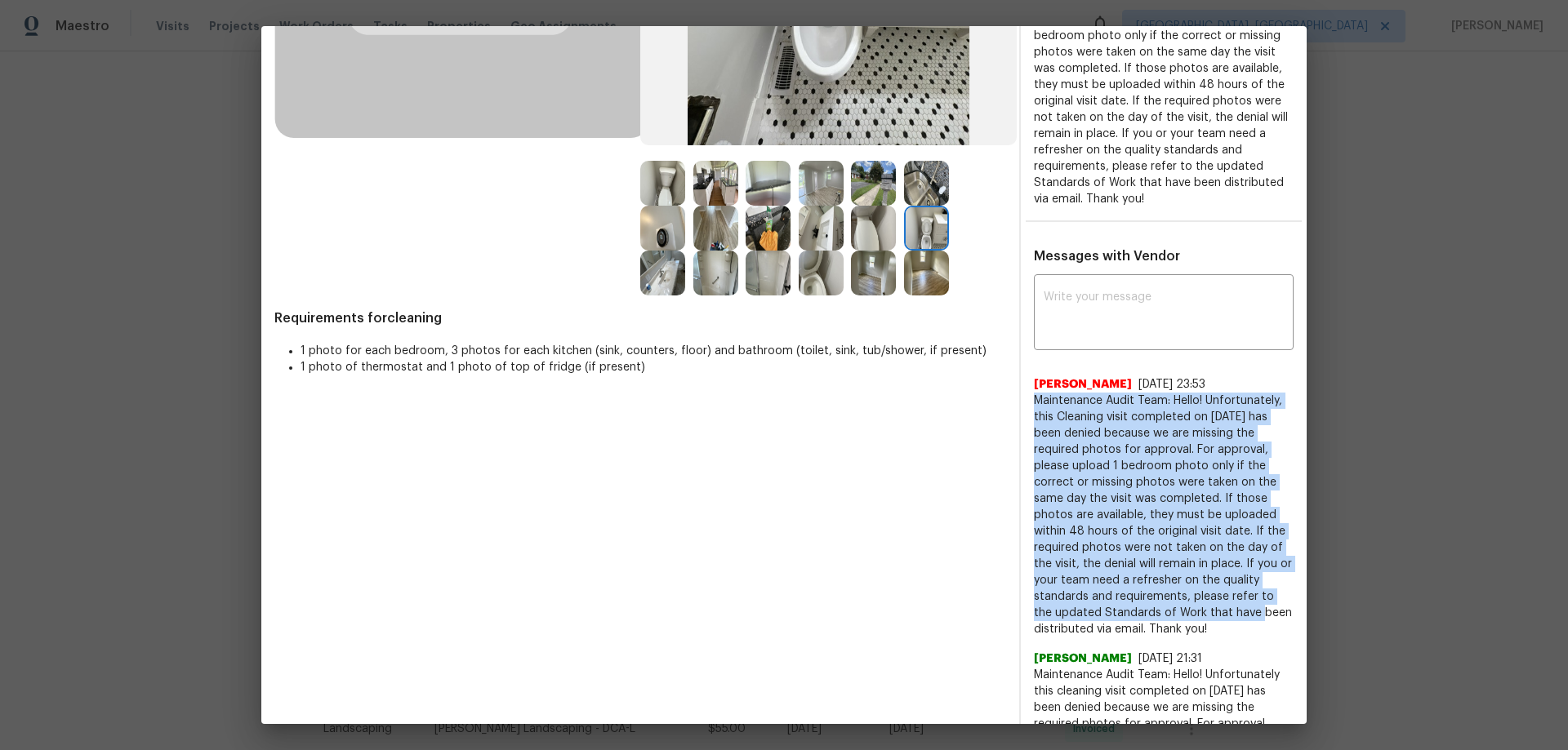
scroll to position [326, 0]
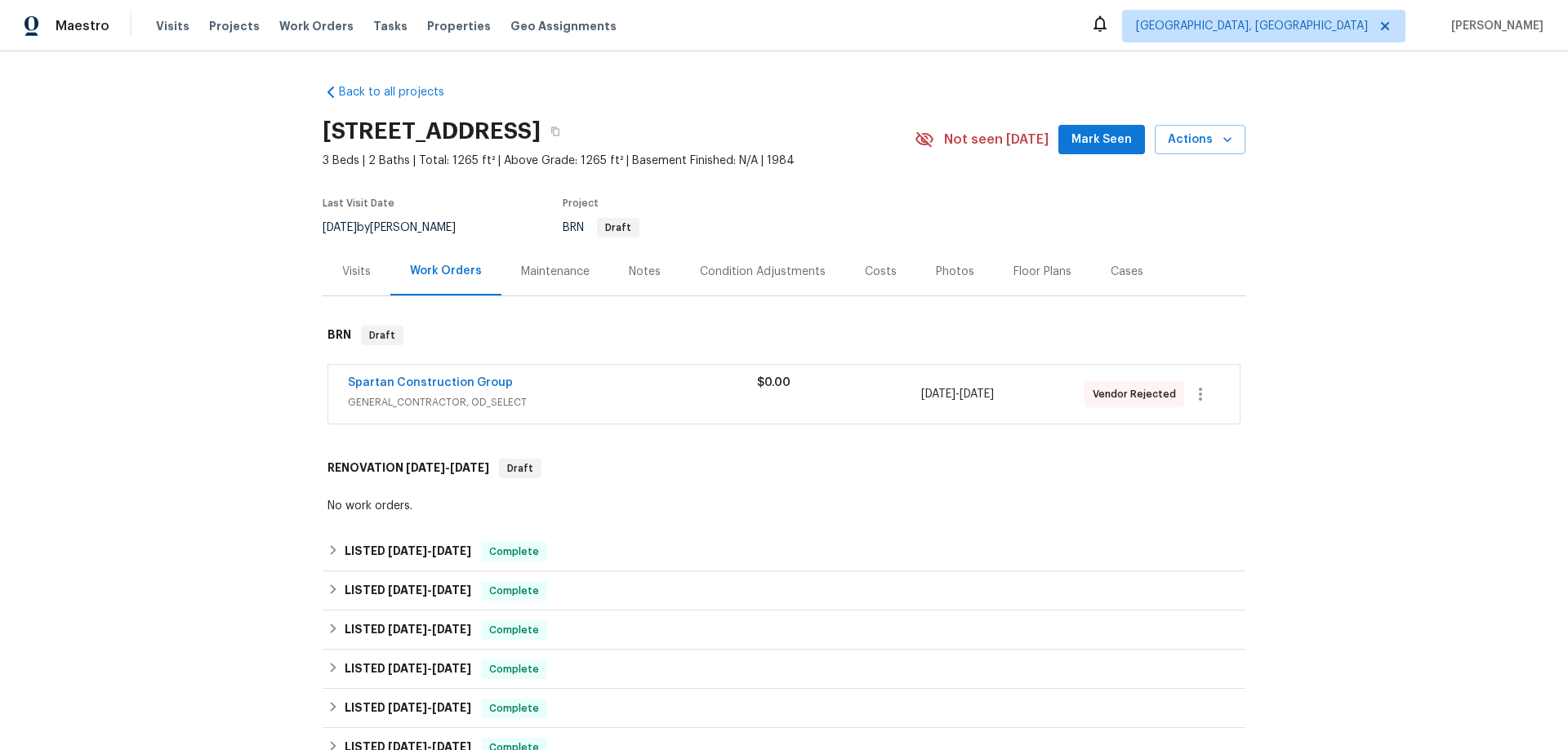
click at [549, 265] on div "Maintenance" at bounding box center [555, 271] width 69 height 17
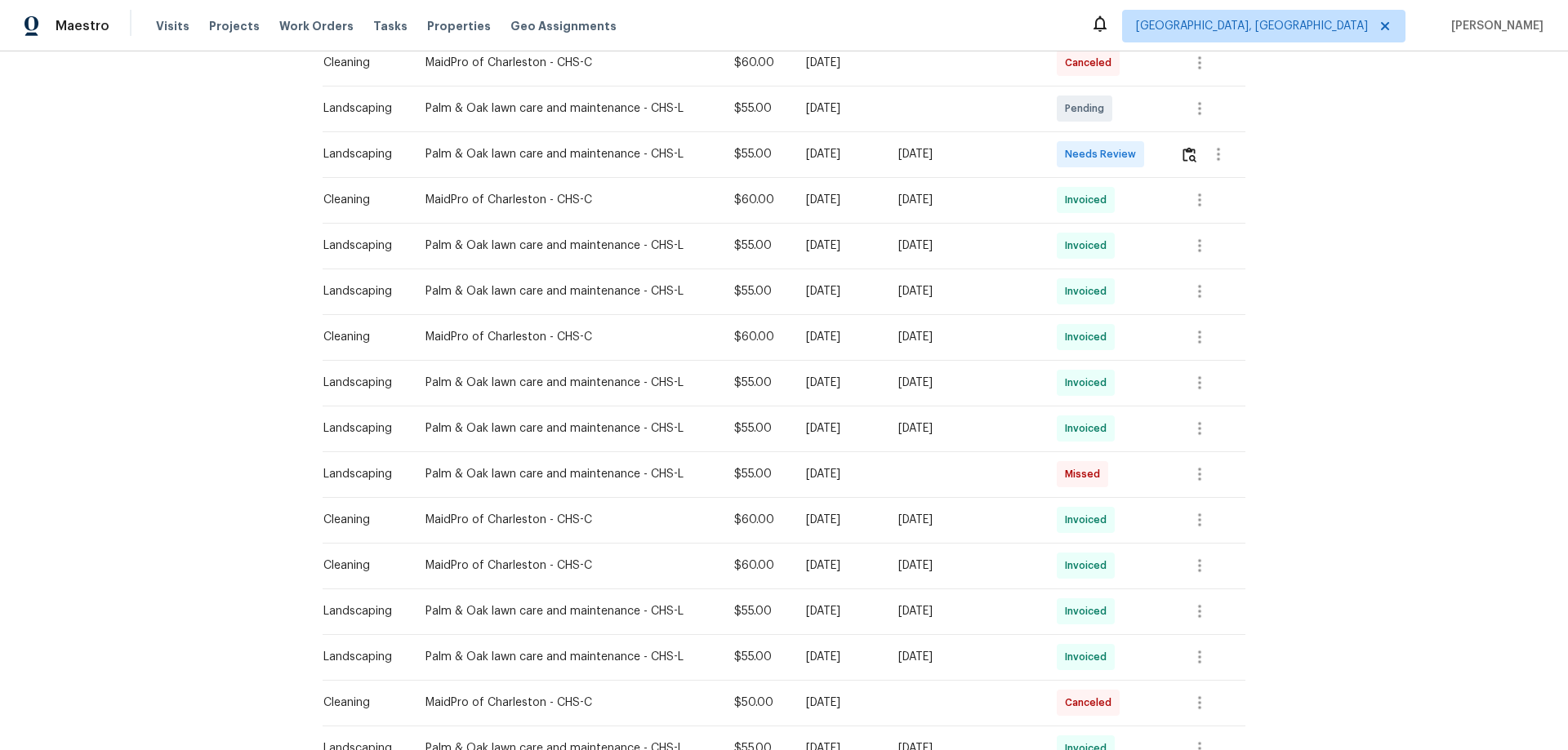
scroll to position [244, 0]
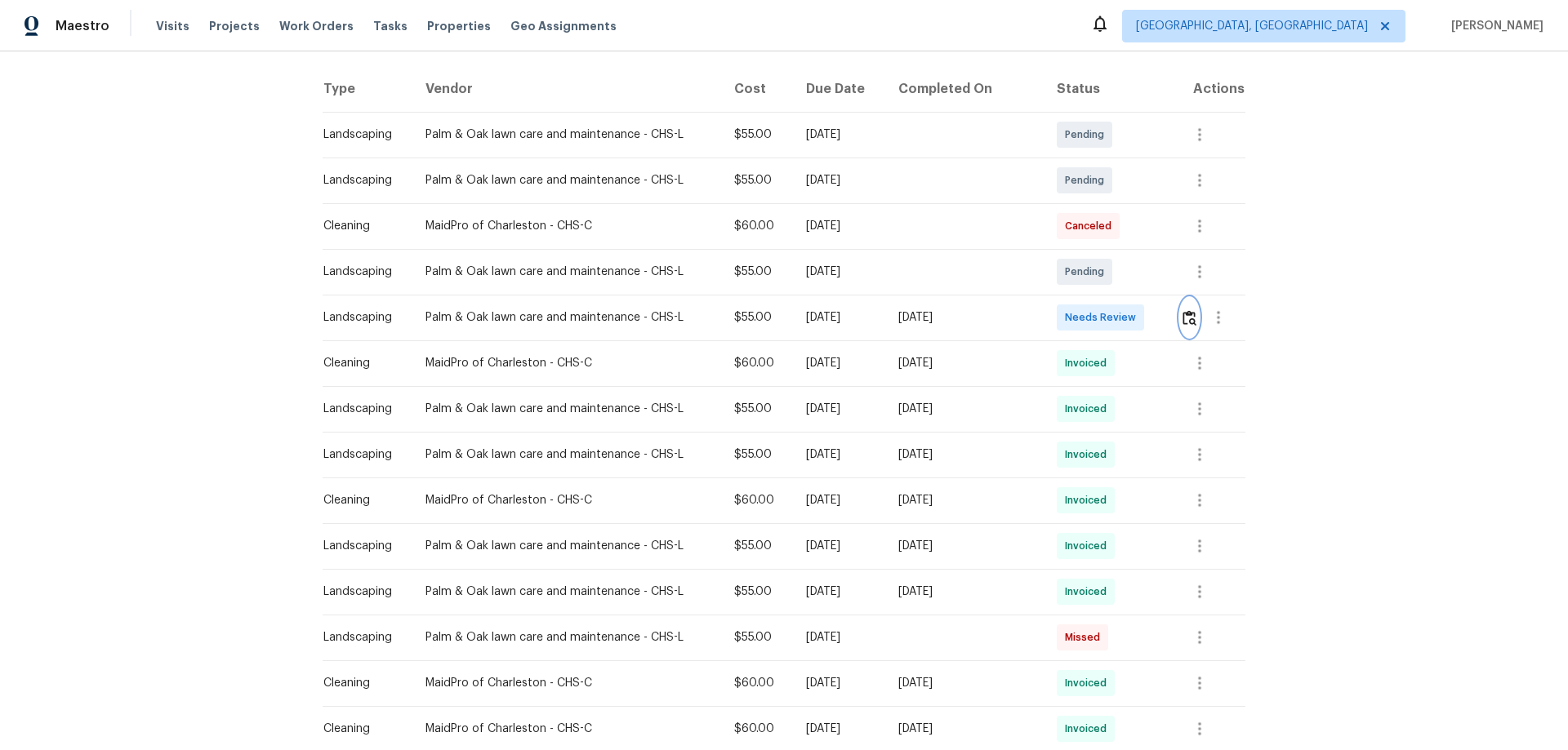
click at [1180, 315] on button "button" at bounding box center [1189, 317] width 19 height 39
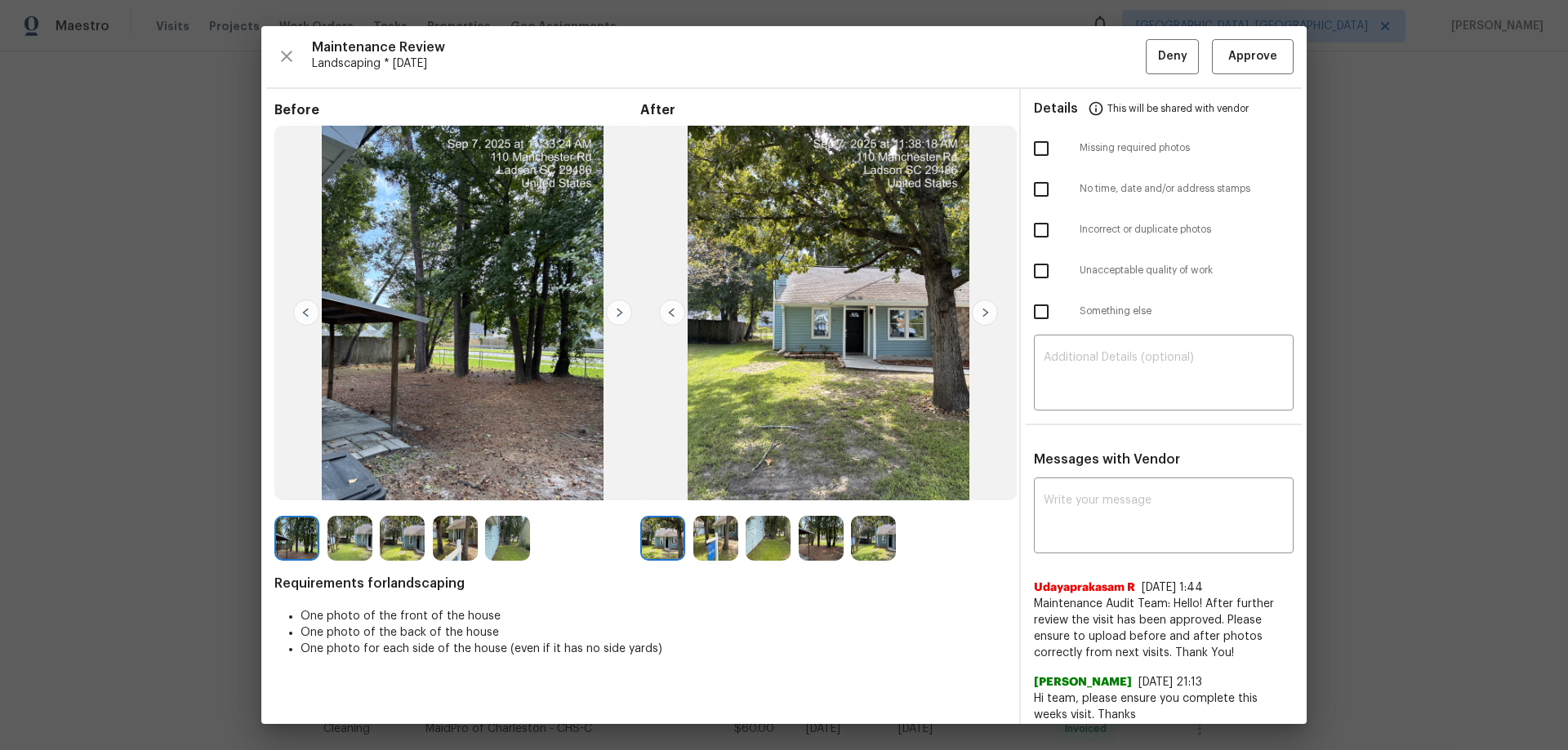
click at [879, 550] on img at bounding box center [873, 539] width 45 height 45
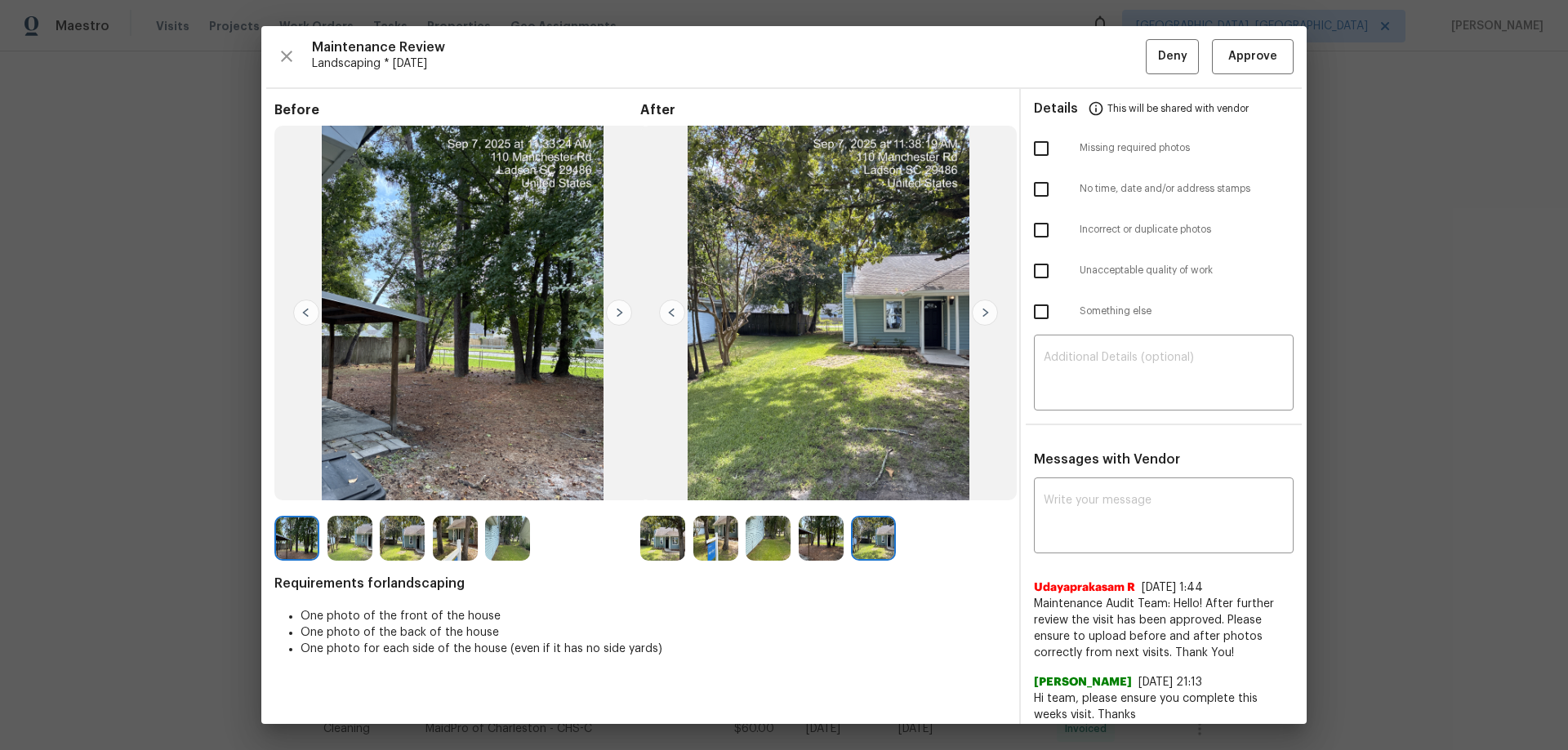
click at [824, 536] on img at bounding box center [821, 539] width 45 height 45
